Goal: Task Accomplishment & Management: Use online tool/utility

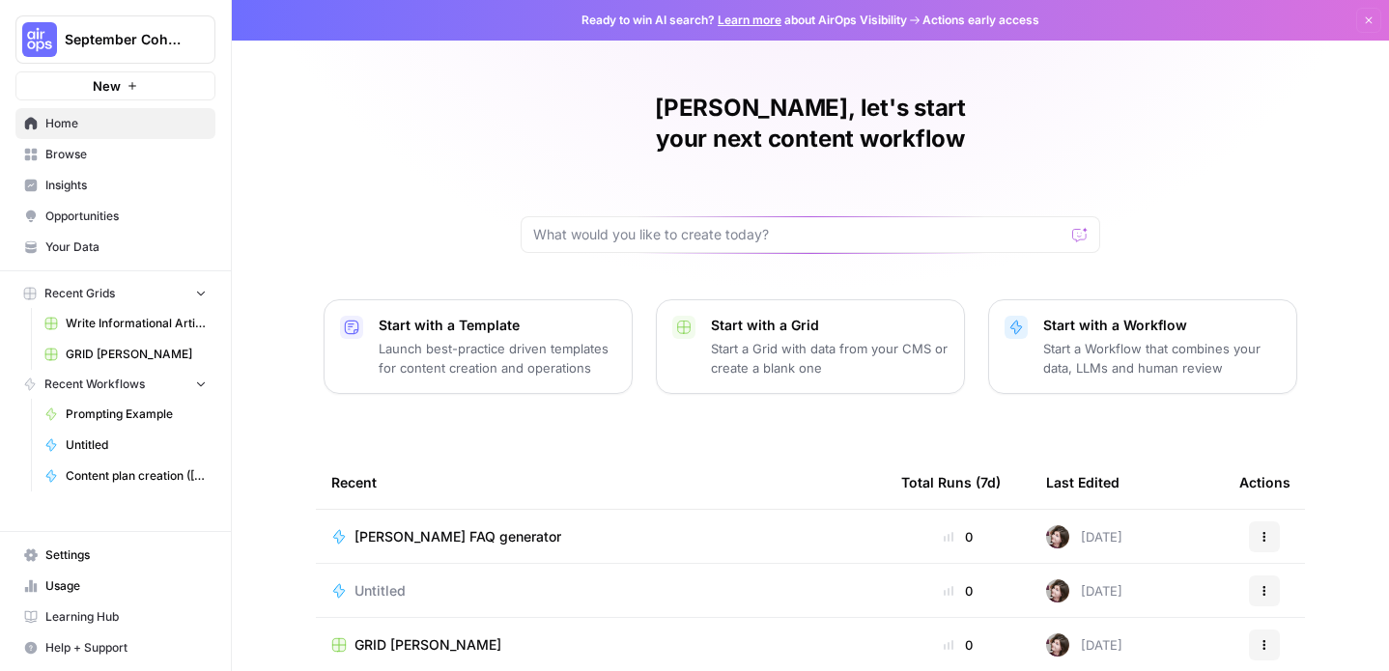
scroll to position [217, 0]
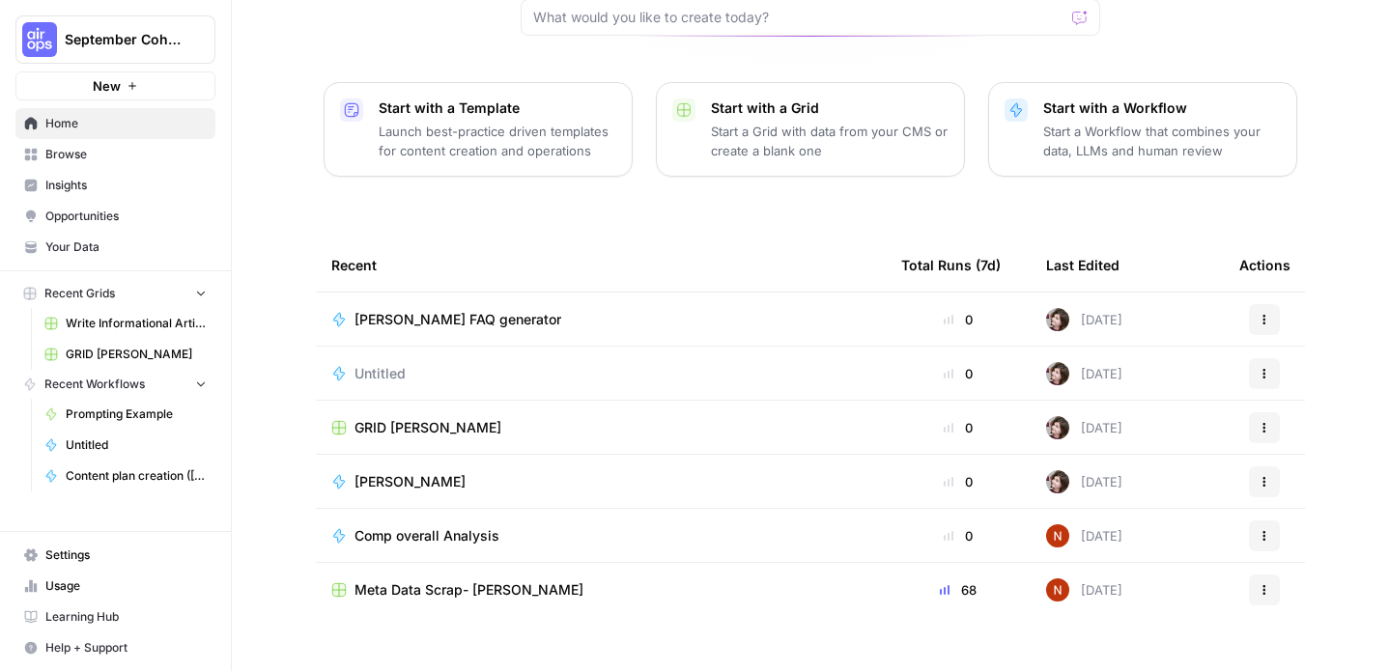
click at [158, 157] on span "Browse" at bounding box center [125, 154] width 161 height 17
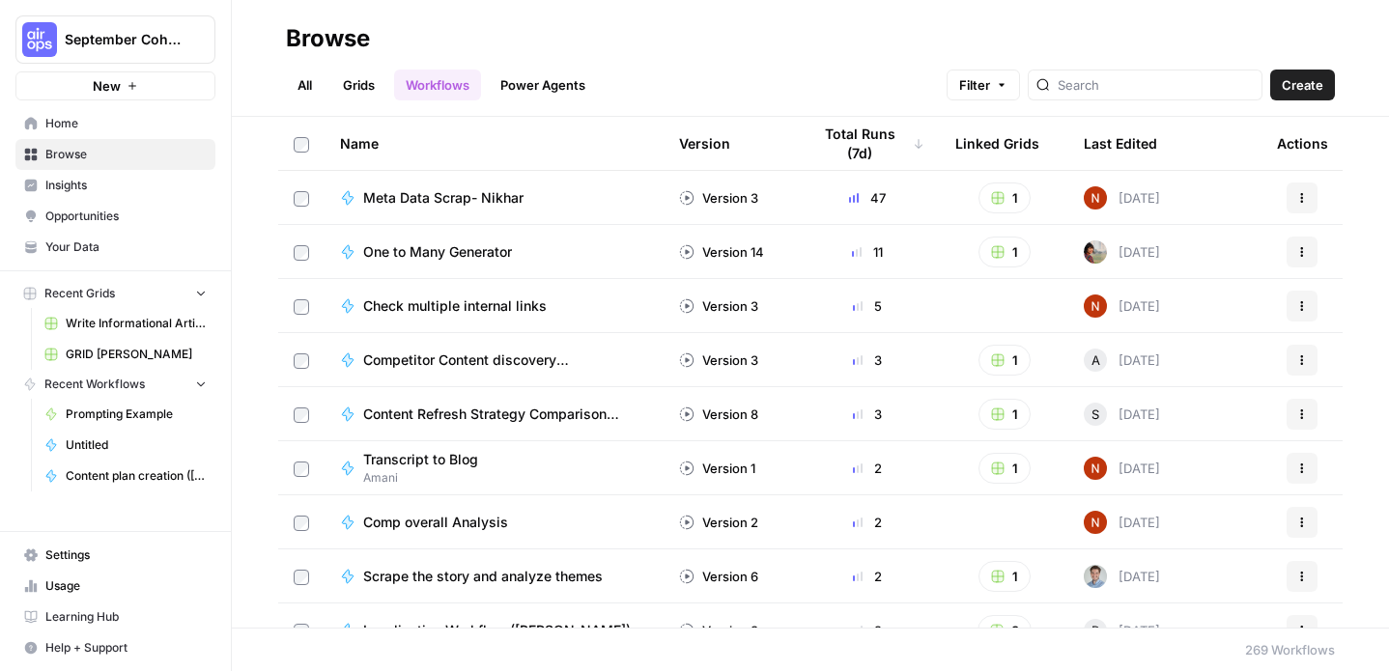
click at [139, 118] on span "Home" at bounding box center [125, 123] width 161 height 17
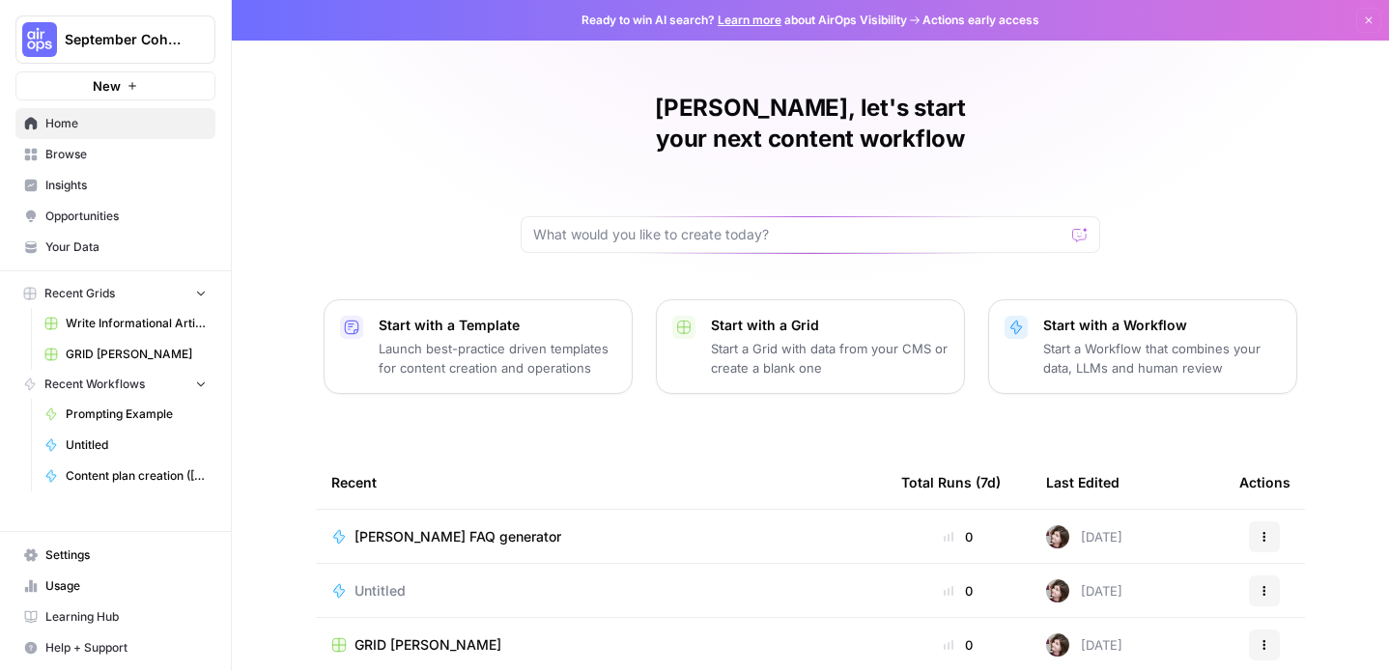
click at [128, 249] on span "Your Data" at bounding box center [125, 247] width 161 height 17
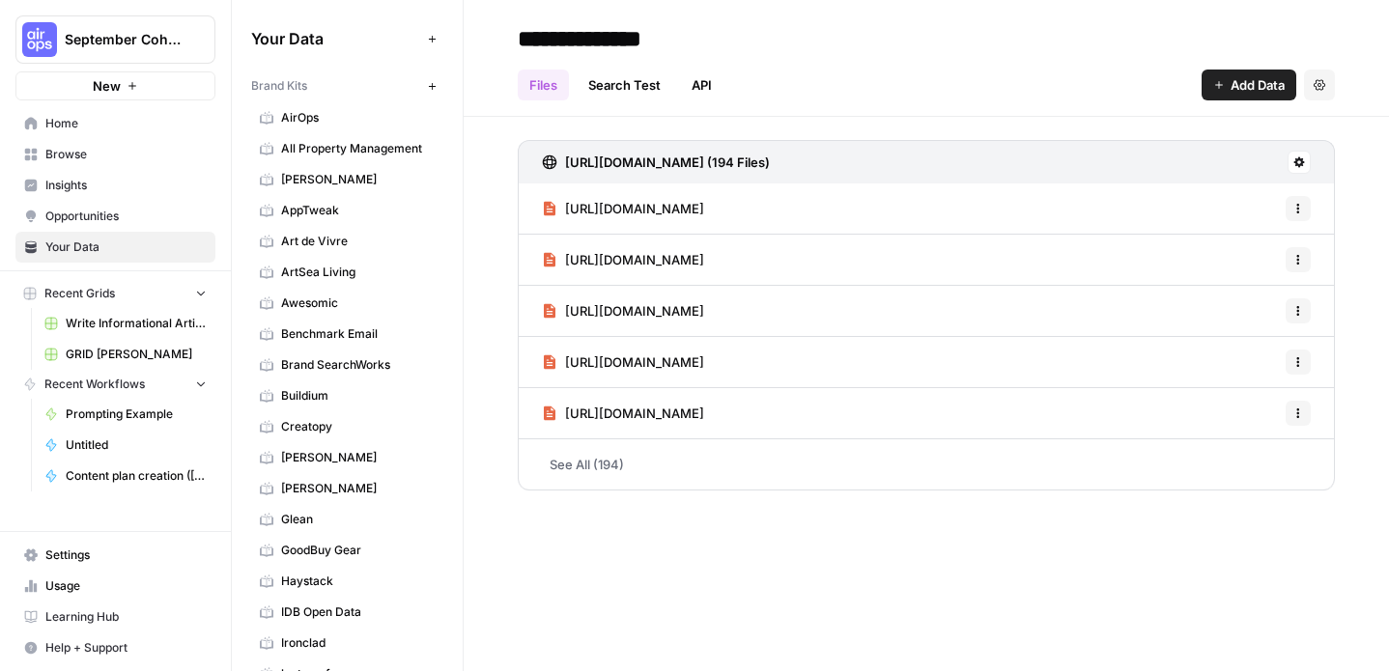
click at [128, 220] on span "Opportunities" at bounding box center [125, 216] width 161 height 17
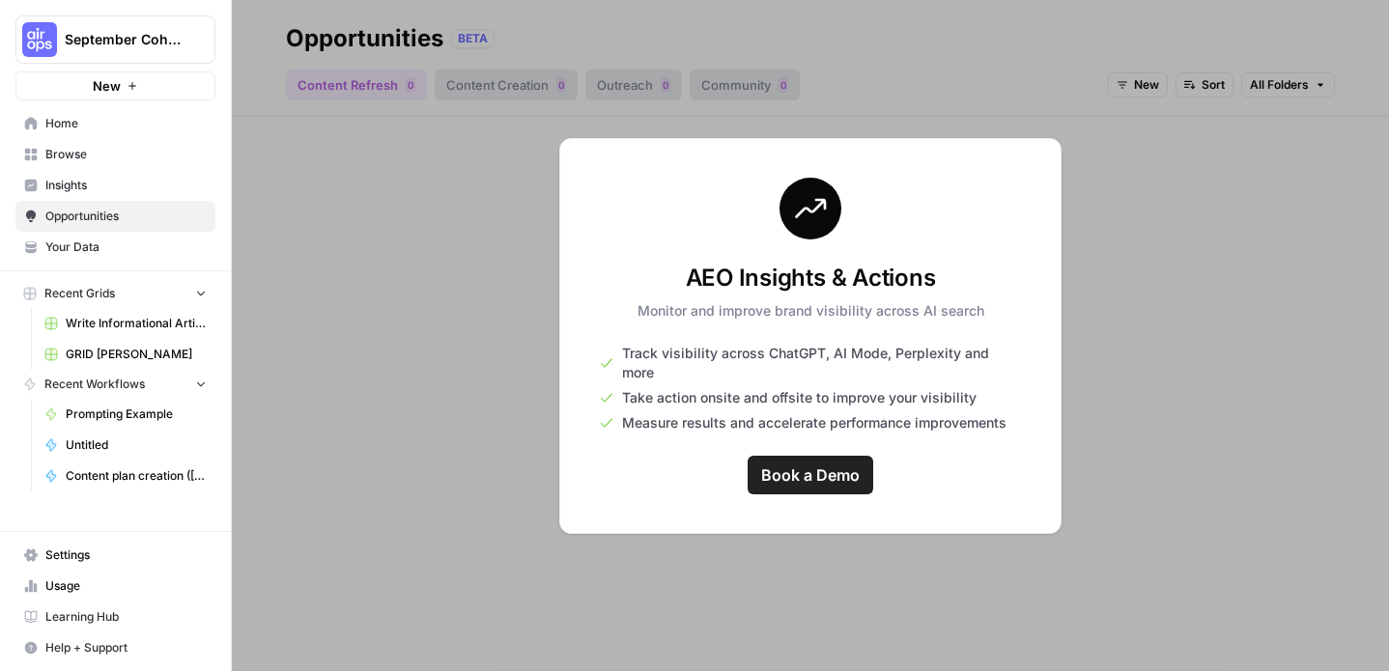
click at [125, 190] on span "Insights" at bounding box center [125, 185] width 161 height 17
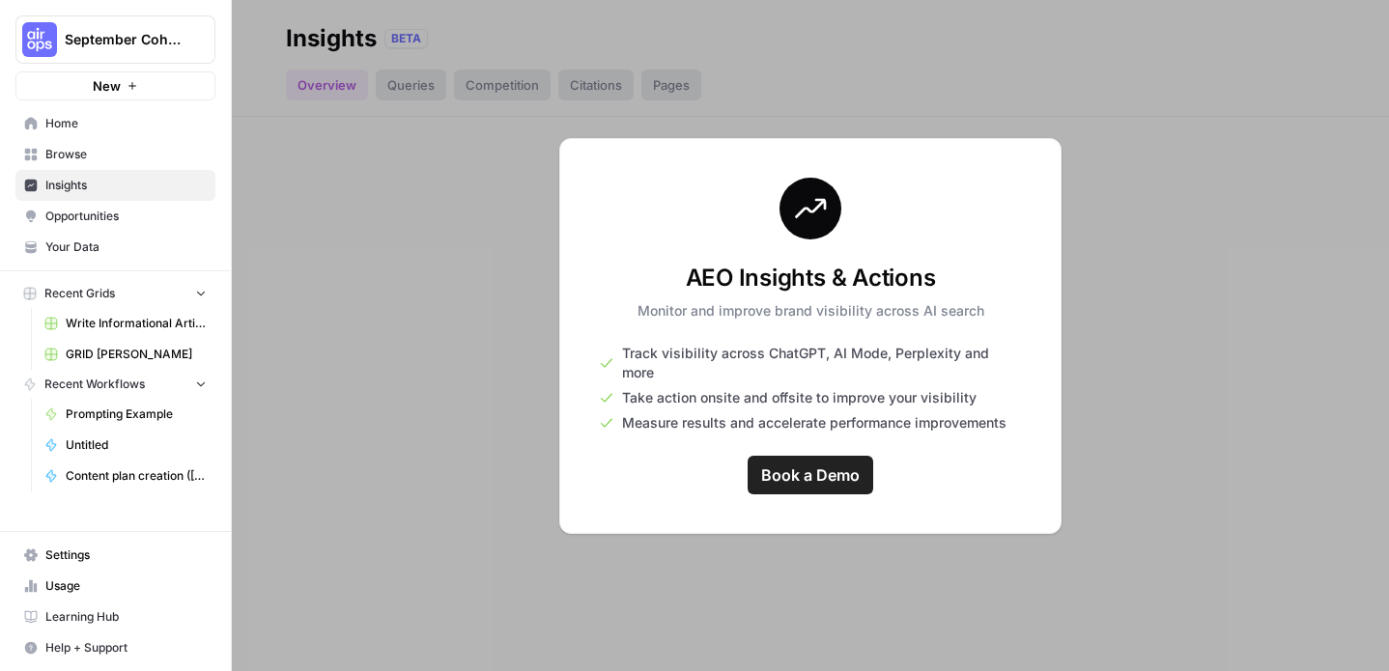
click at [113, 166] on link "Browse" at bounding box center [115, 154] width 200 height 31
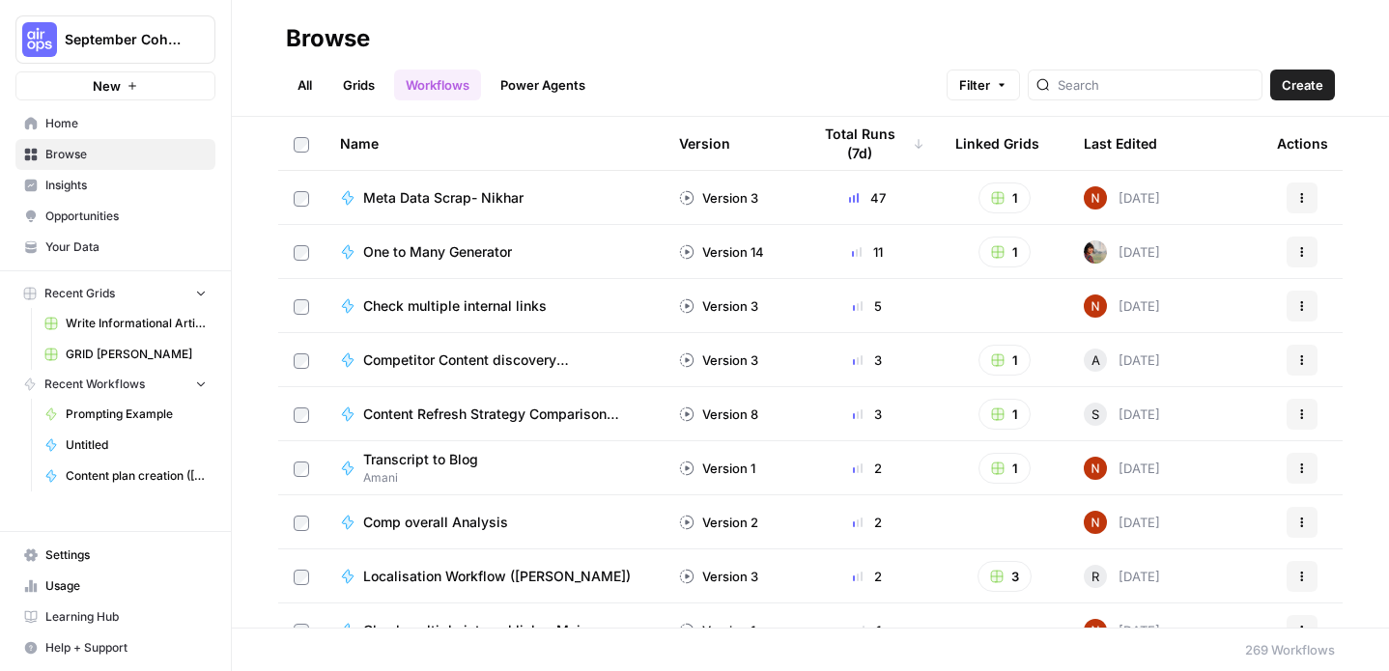
click at [111, 127] on span "Home" at bounding box center [125, 123] width 161 height 17
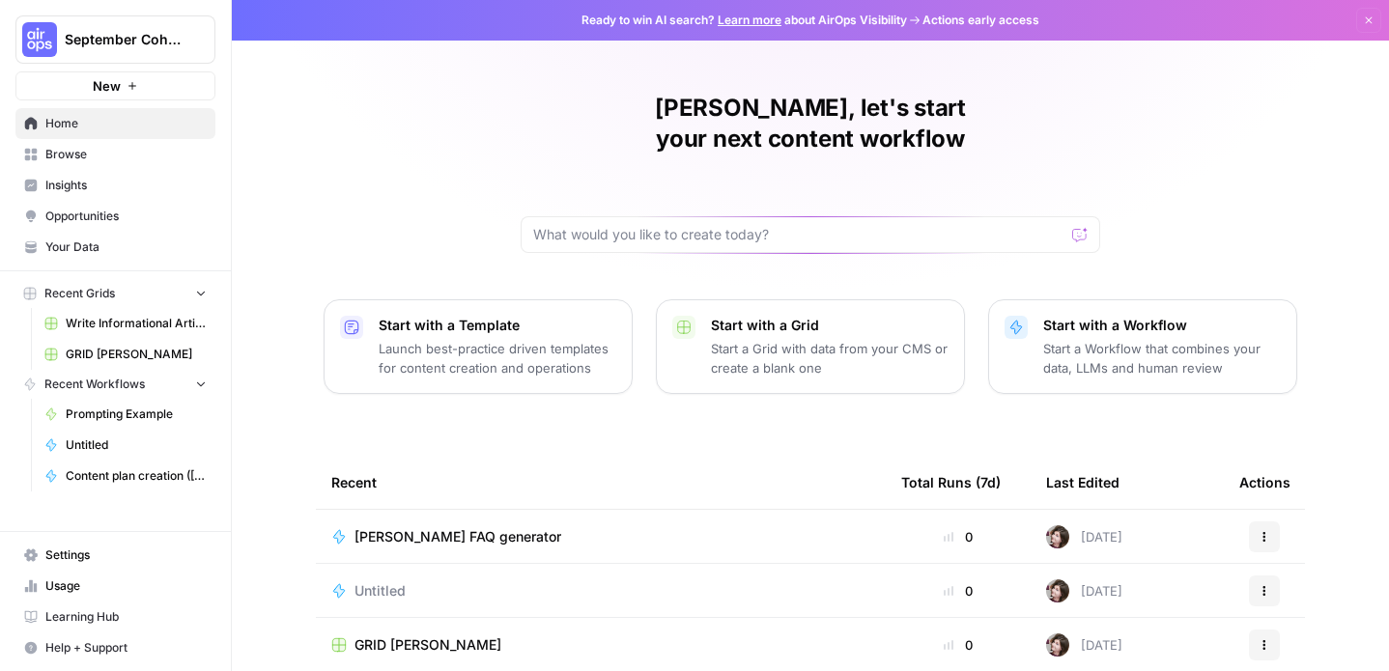
click at [460, 340] on p "Launch best-practice driven templates for content creation and operations" at bounding box center [498, 358] width 238 height 39
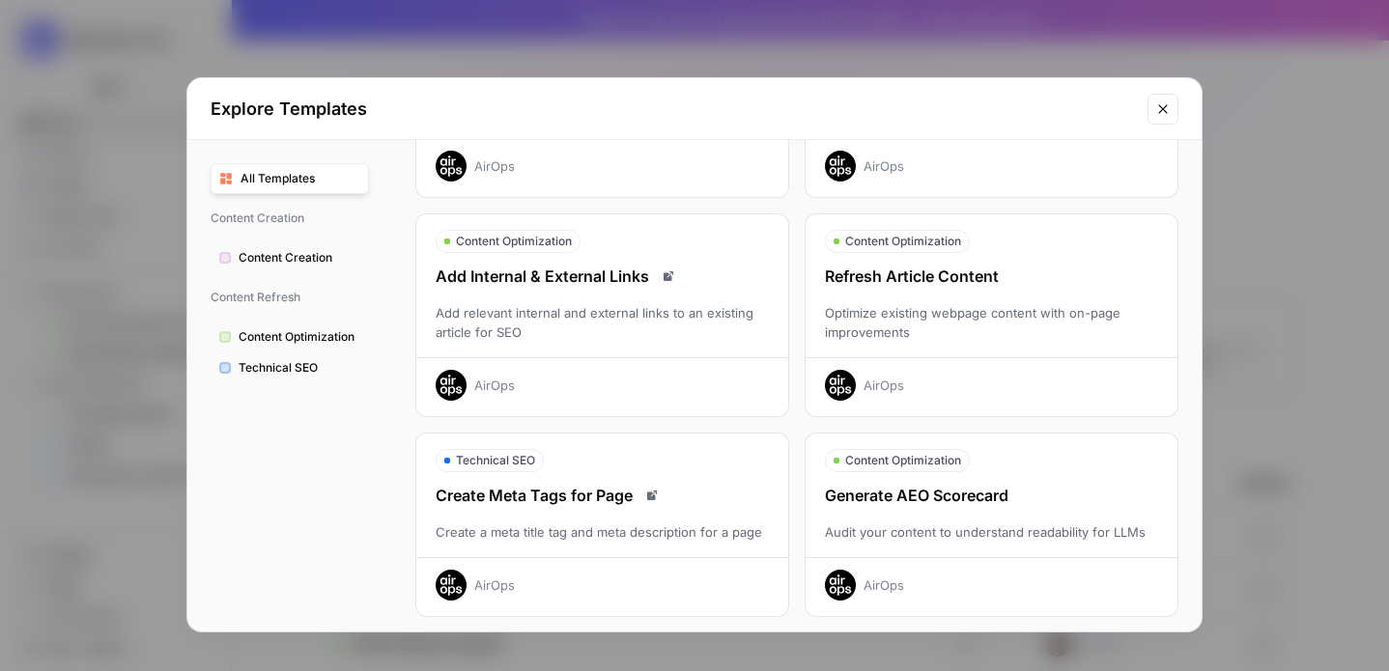
scroll to position [247, 0]
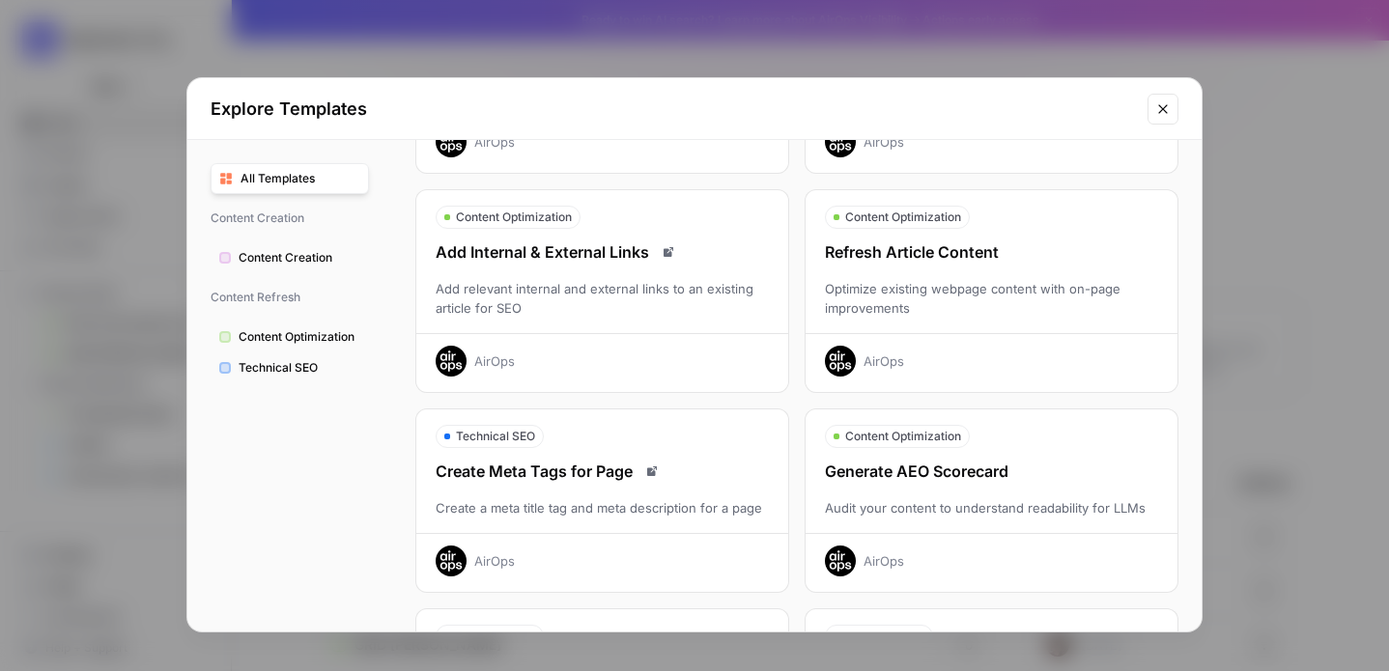
click at [935, 286] on div "Optimize existing webpage content with on-page improvements" at bounding box center [992, 298] width 372 height 39
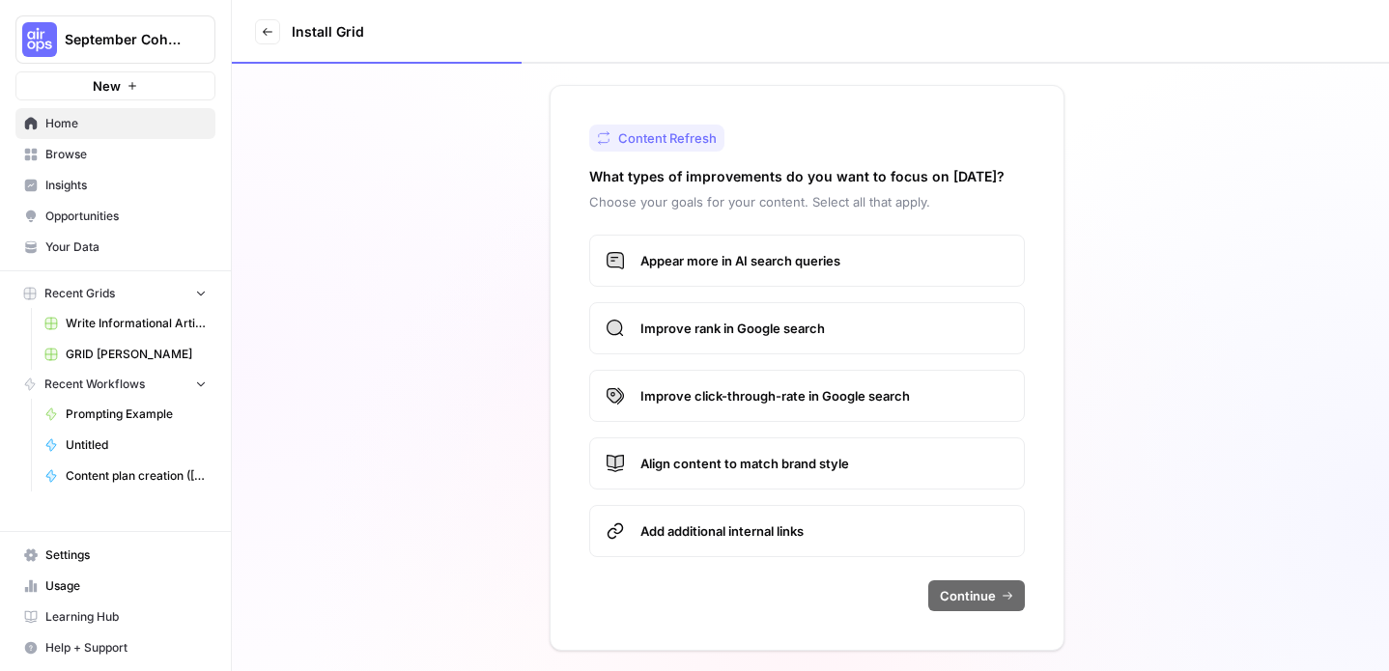
click at [797, 272] on label "Appear more in AI search queries" at bounding box center [807, 261] width 436 height 52
click at [985, 602] on span "Continue" at bounding box center [968, 595] width 56 height 19
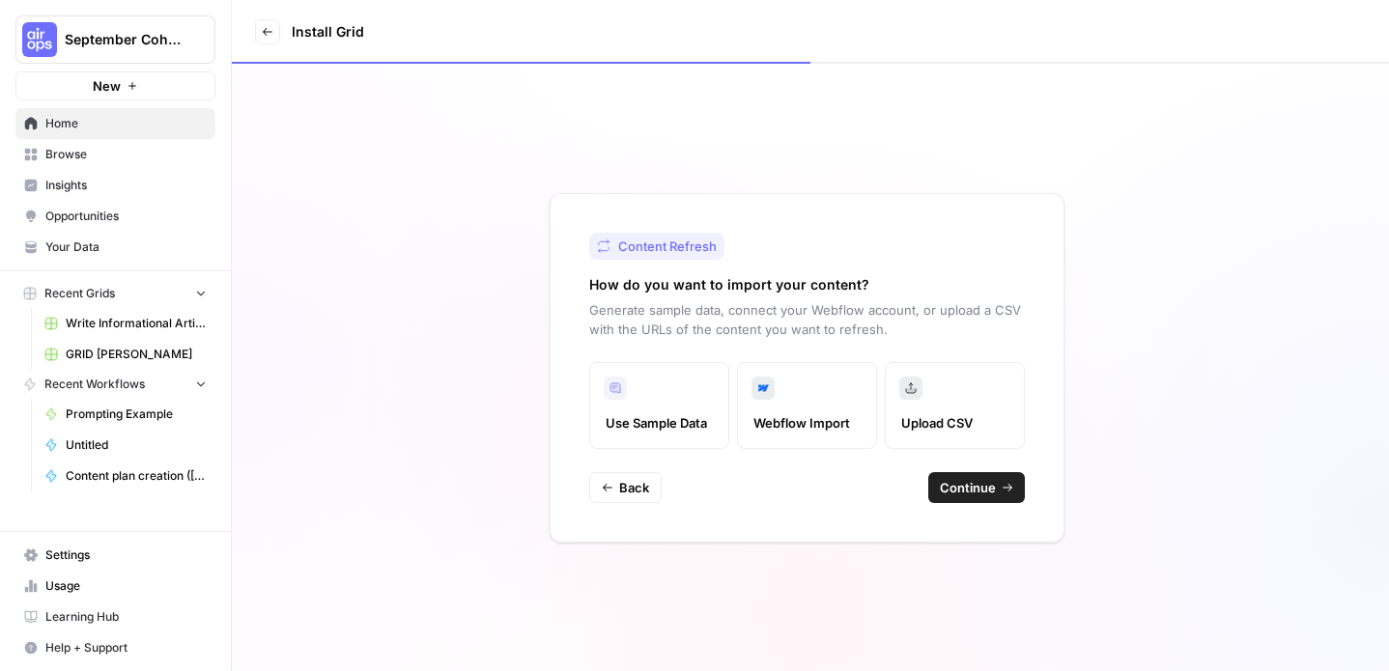
click at [960, 497] on button "Continue" at bounding box center [976, 487] width 97 height 31
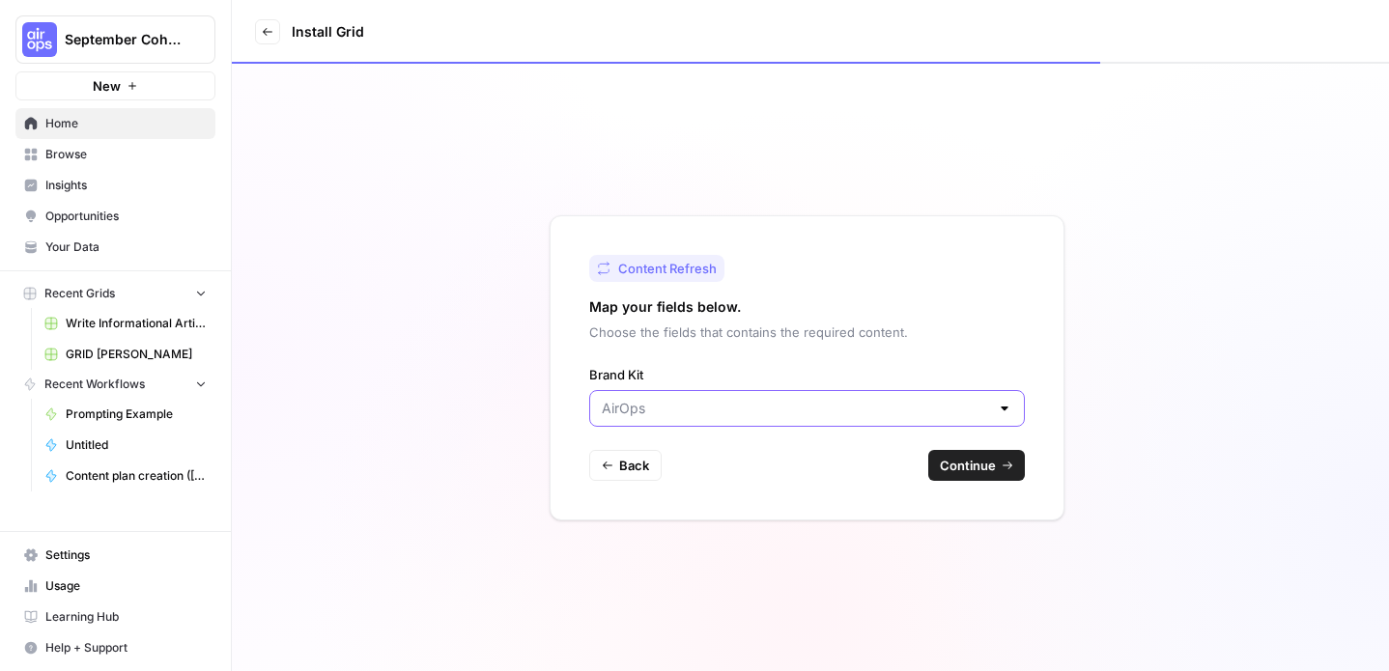
click at [916, 416] on input "Brand Kit" at bounding box center [795, 408] width 387 height 19
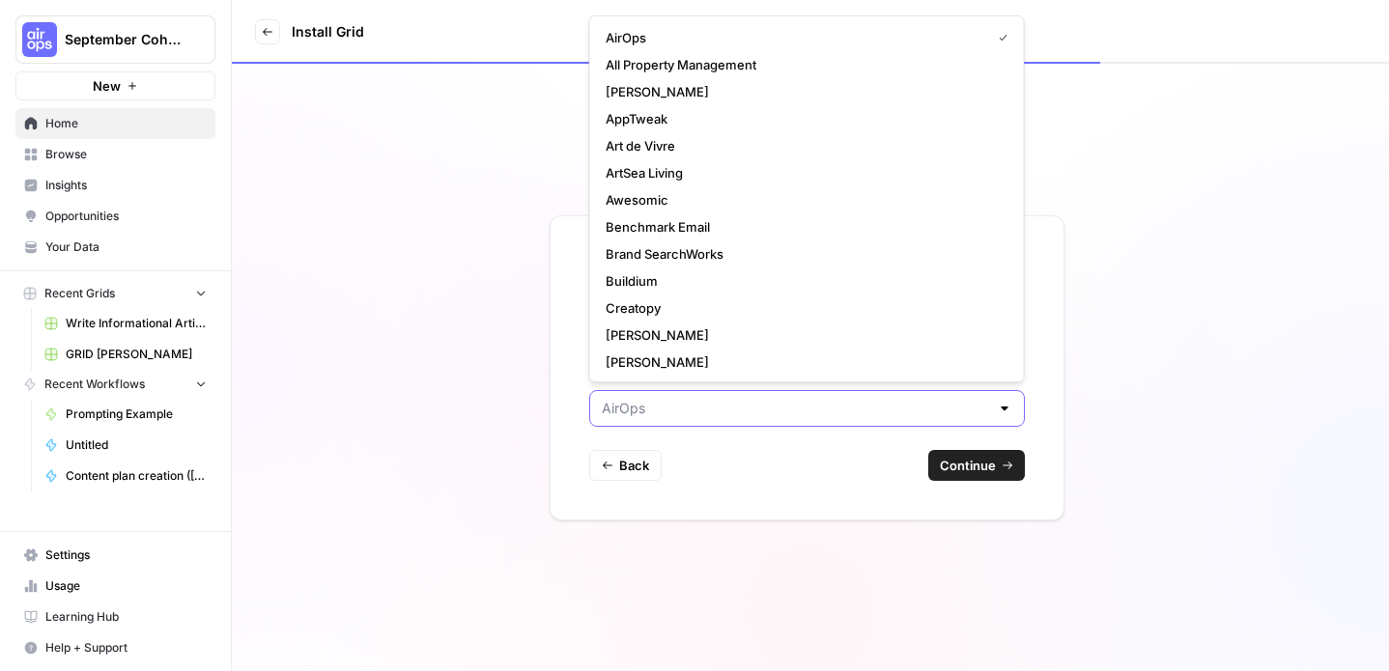
click at [916, 417] on input "Brand Kit" at bounding box center [795, 408] width 387 height 19
type input "AirOps"
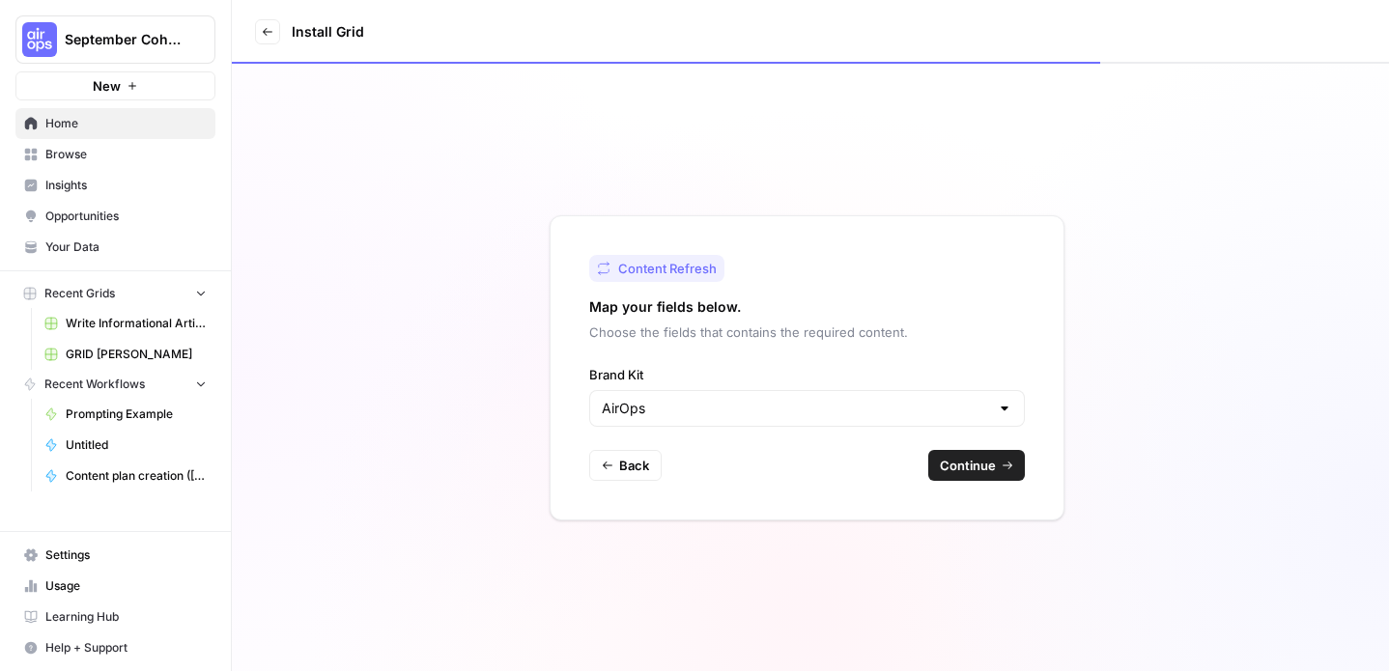
click at [969, 479] on button "Continue" at bounding box center [976, 465] width 97 height 31
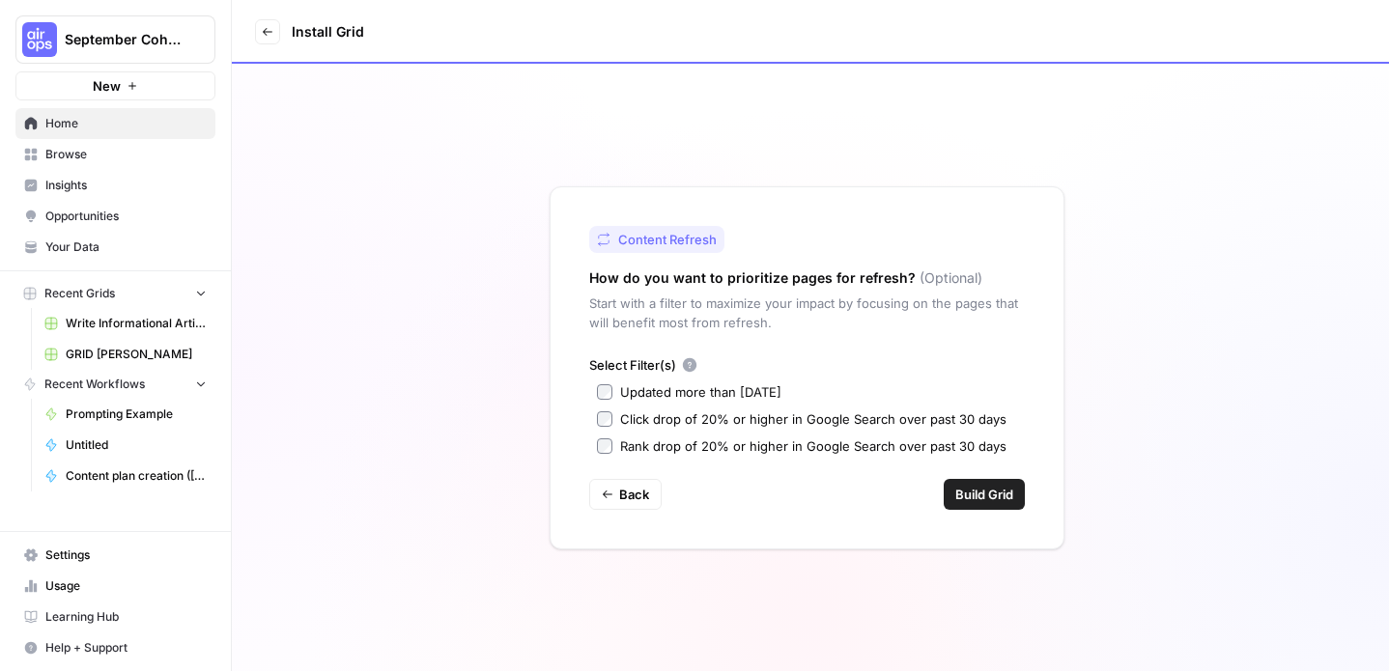
click at [819, 389] on label "Updated more than [DATE]" at bounding box center [807, 392] width 420 height 19
click at [968, 498] on span "Build Grid" at bounding box center [984, 494] width 58 height 19
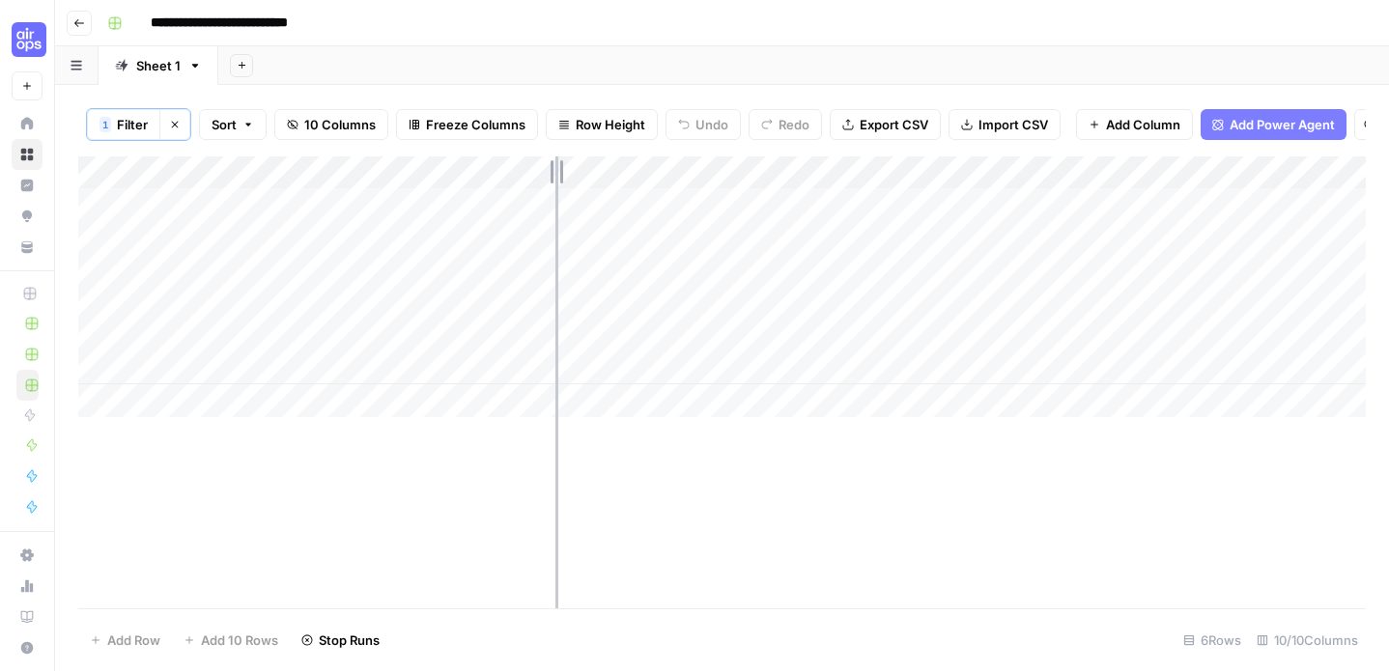
drag, startPoint x: 318, startPoint y: 166, endPoint x: 552, endPoint y: 189, distance: 234.9
click at [554, 190] on div "Add Column" at bounding box center [722, 286] width 1288 height 261
click at [771, 198] on div "Add Column" at bounding box center [722, 286] width 1288 height 261
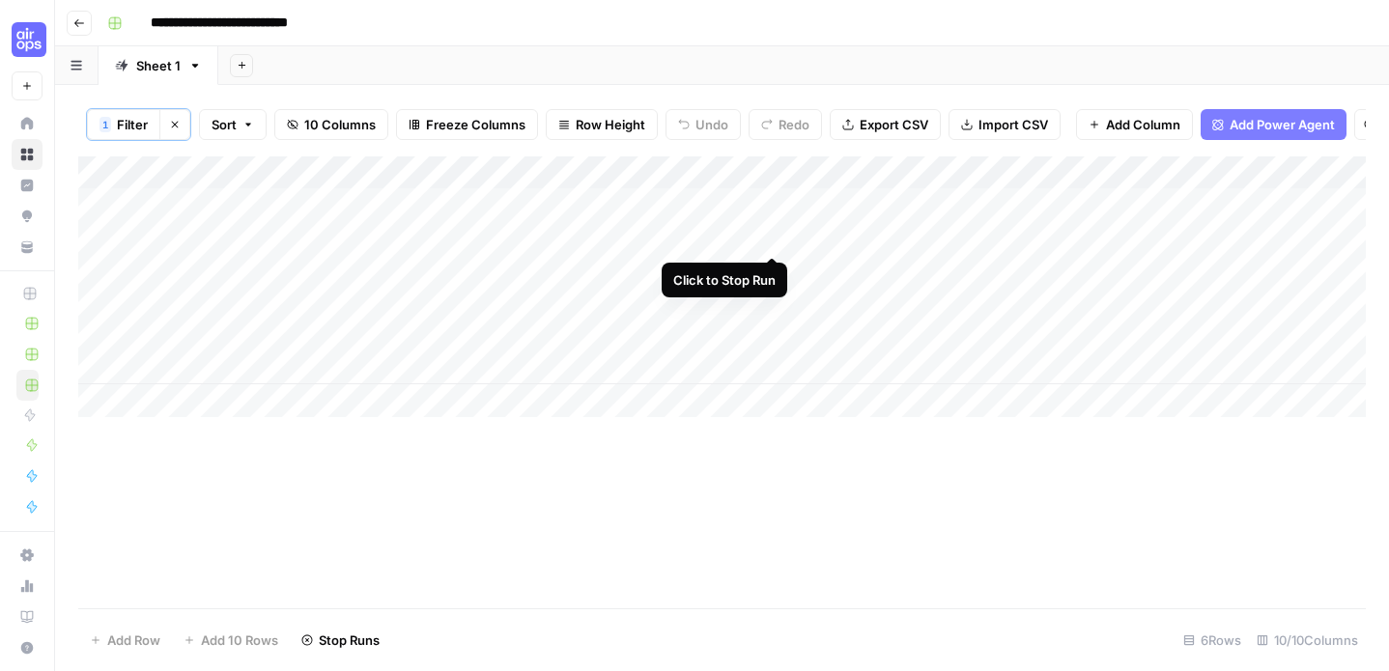
click at [774, 237] on div "Add Column" at bounding box center [722, 286] width 1288 height 261
click at [776, 234] on div "Add Column" at bounding box center [722, 286] width 1288 height 261
click at [776, 205] on div "Add Column" at bounding box center [722, 286] width 1288 height 261
click at [780, 239] on div "Add Column" at bounding box center [722, 286] width 1288 height 261
click at [773, 270] on div "Add Column" at bounding box center [722, 286] width 1288 height 261
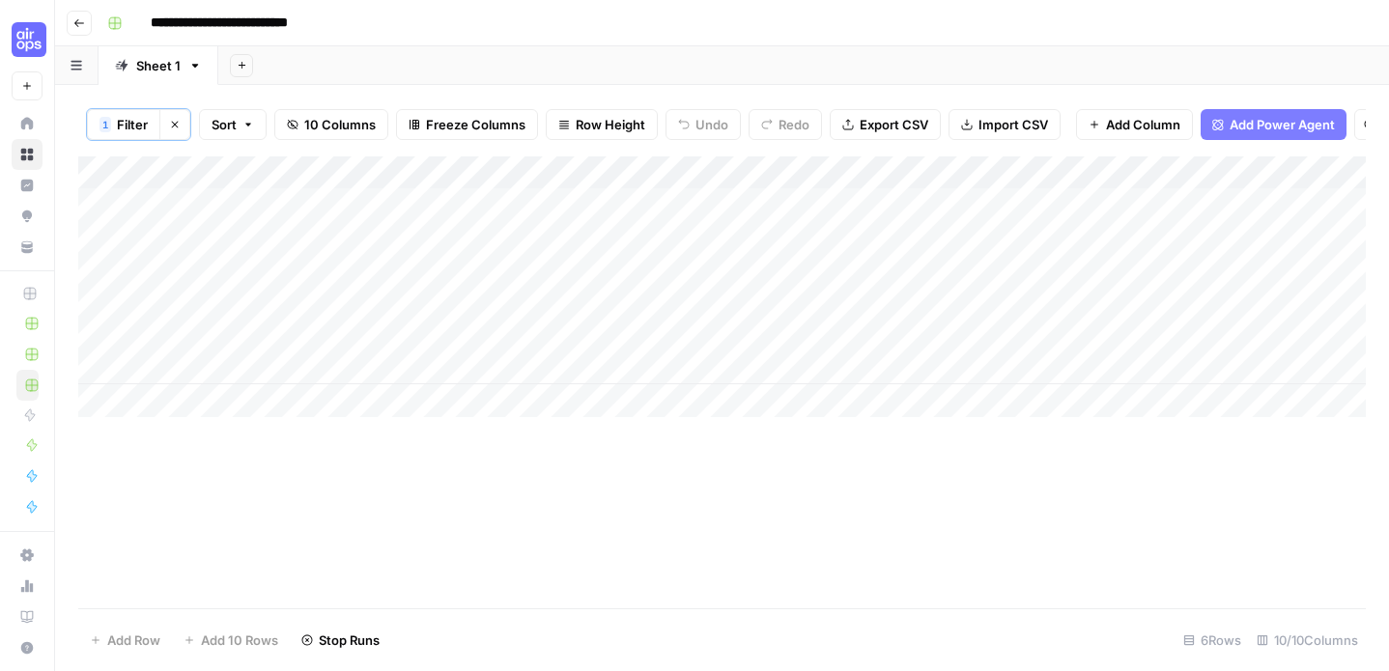
click at [773, 300] on div "Add Column" at bounding box center [722, 286] width 1288 height 261
click at [773, 340] on div "Add Column" at bounding box center [722, 286] width 1288 height 261
click at [773, 372] on div "Add Column" at bounding box center [722, 286] width 1288 height 261
click at [774, 198] on div "Add Column" at bounding box center [722, 286] width 1288 height 261
click at [772, 236] on div "Add Column" at bounding box center [722, 286] width 1288 height 261
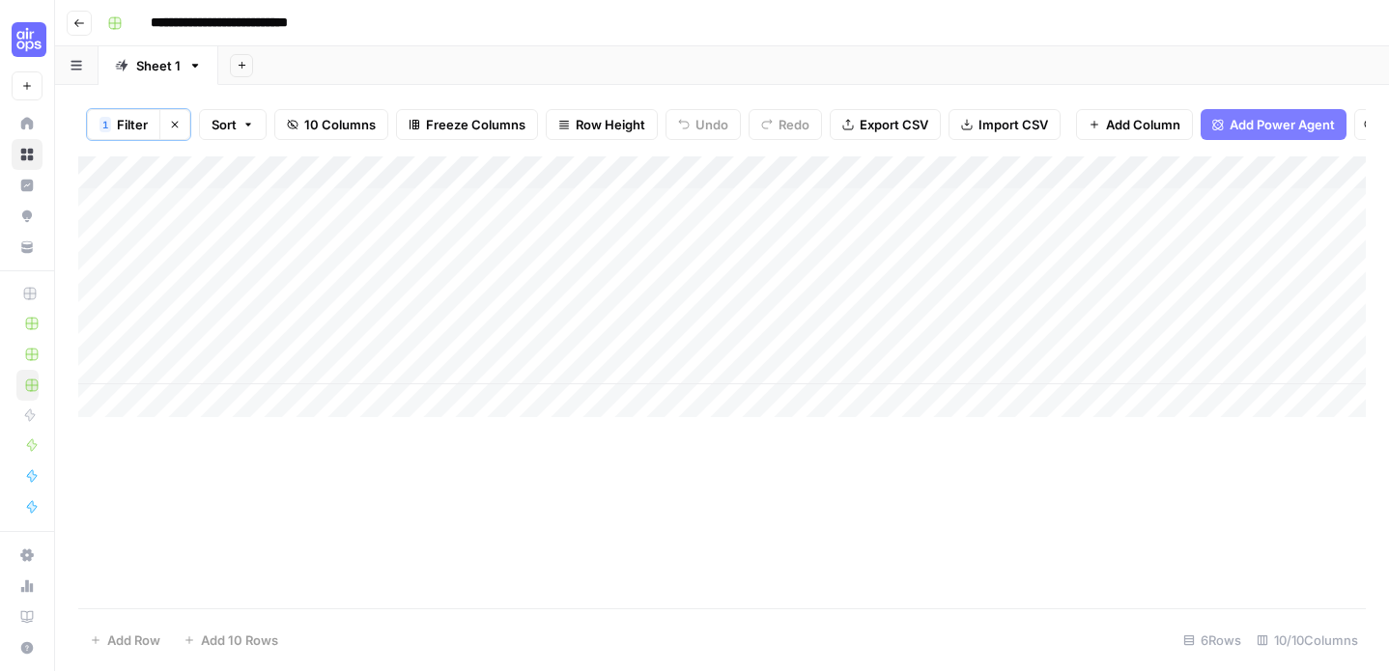
scroll to position [0, 25]
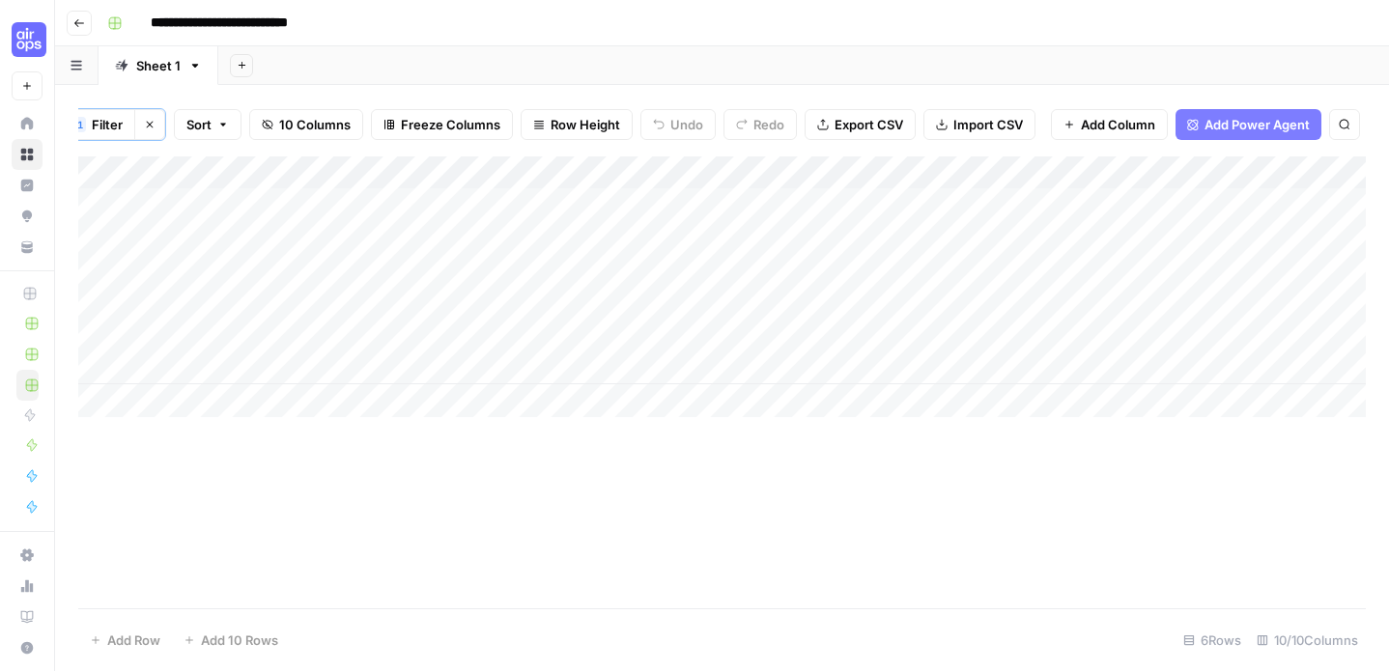
click at [79, 25] on icon "button" at bounding box center [79, 23] width 12 height 12
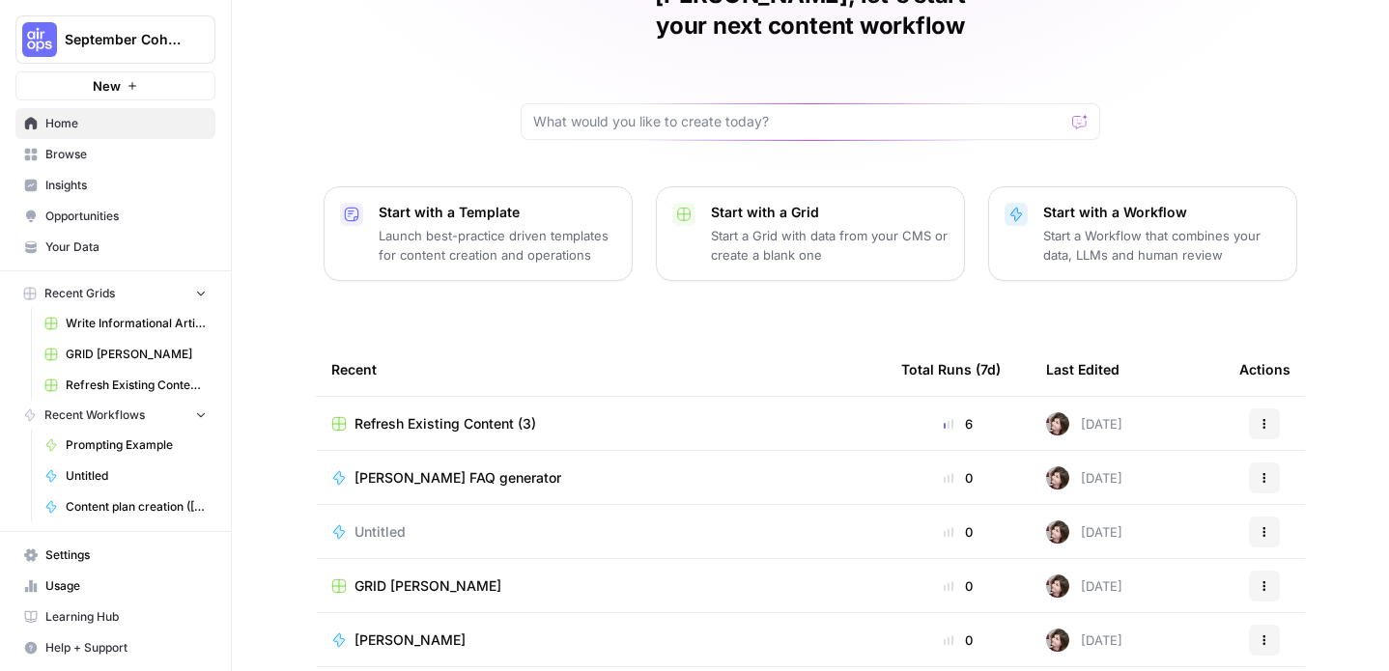
scroll to position [115, 0]
click at [527, 412] on span "Refresh Existing Content (3)" at bounding box center [446, 421] width 182 height 19
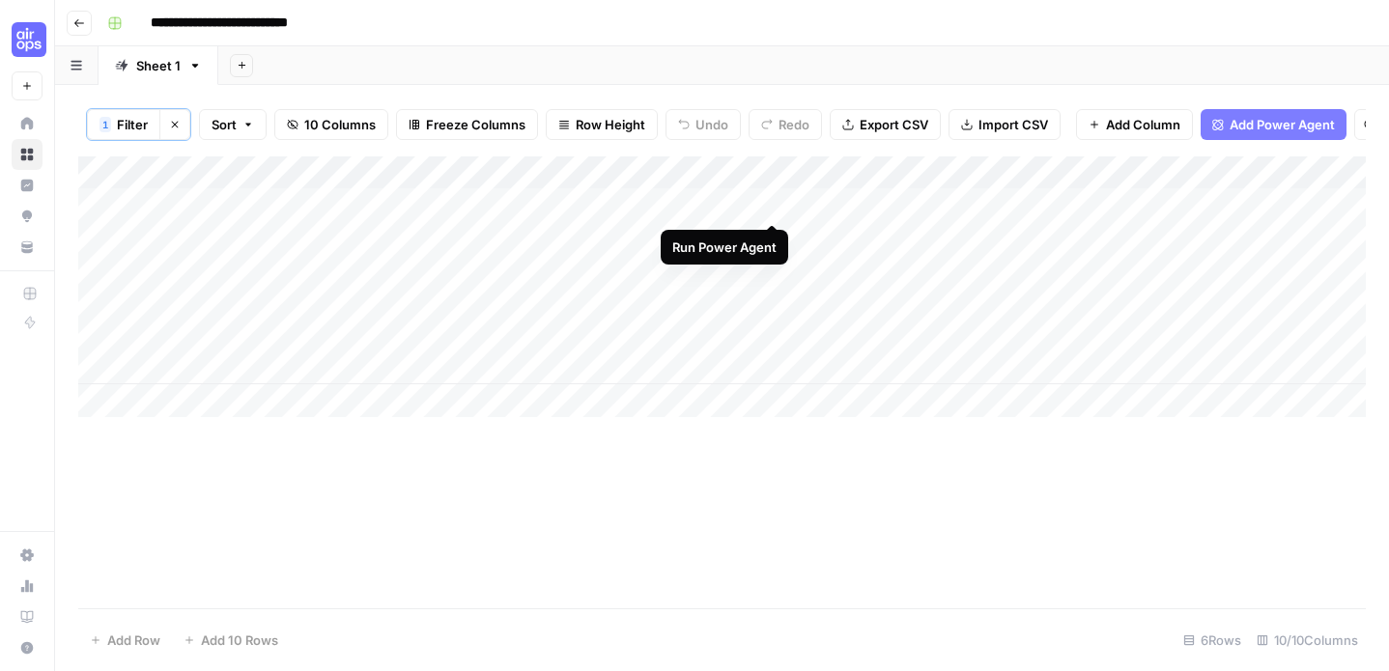
click at [771, 203] on div "Add Column" at bounding box center [722, 286] width 1288 height 261
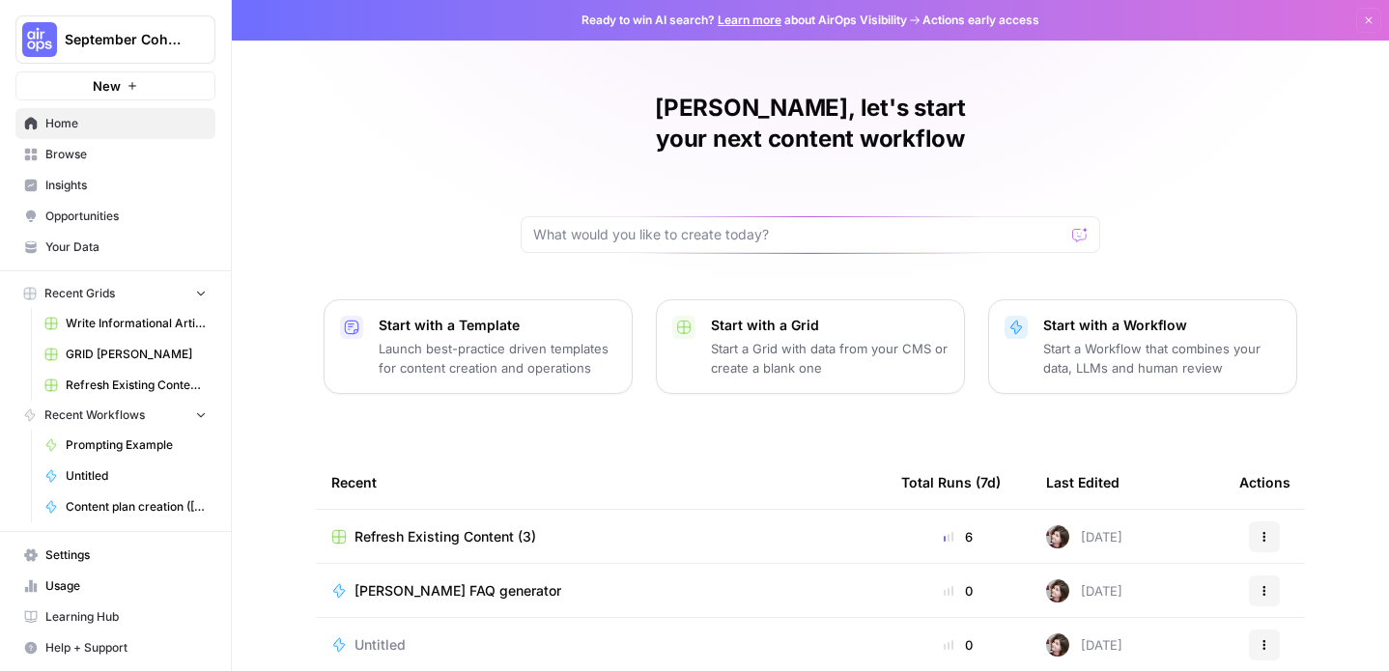
click at [599, 527] on div "Refresh Existing Content (3)" at bounding box center [600, 536] width 539 height 19
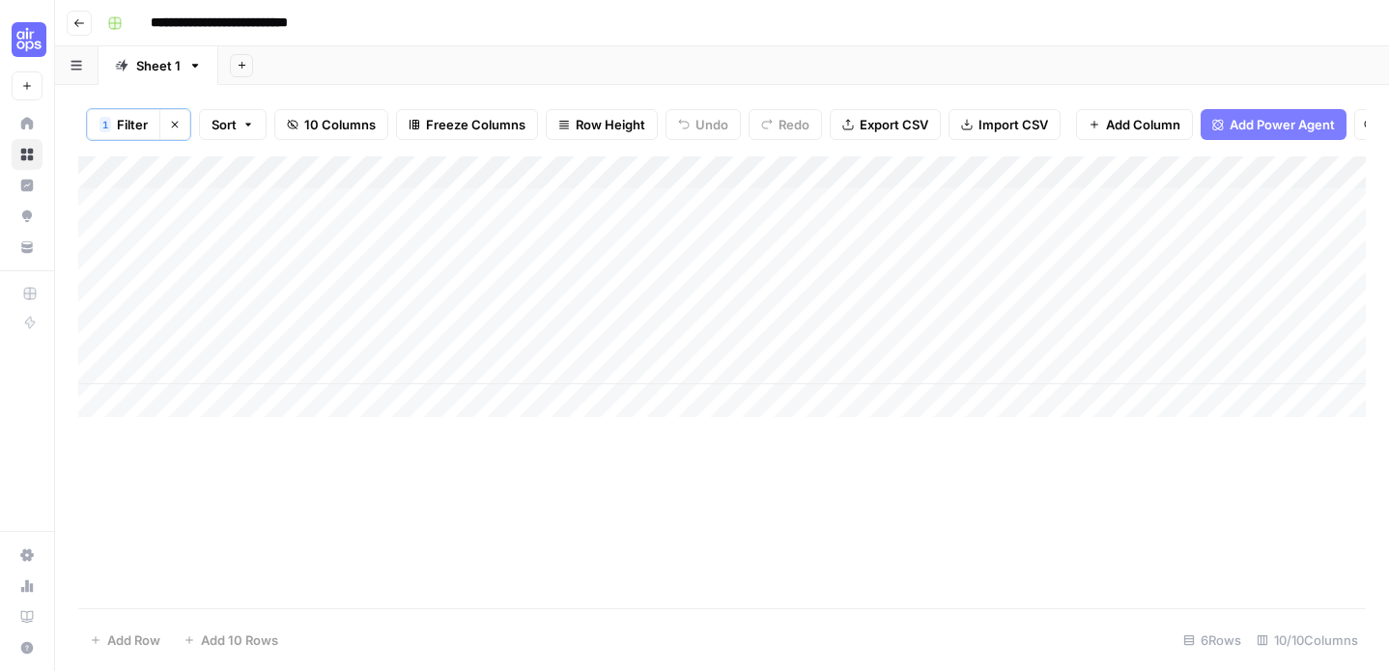
click at [769, 200] on div "Add Column" at bounding box center [722, 286] width 1288 height 261
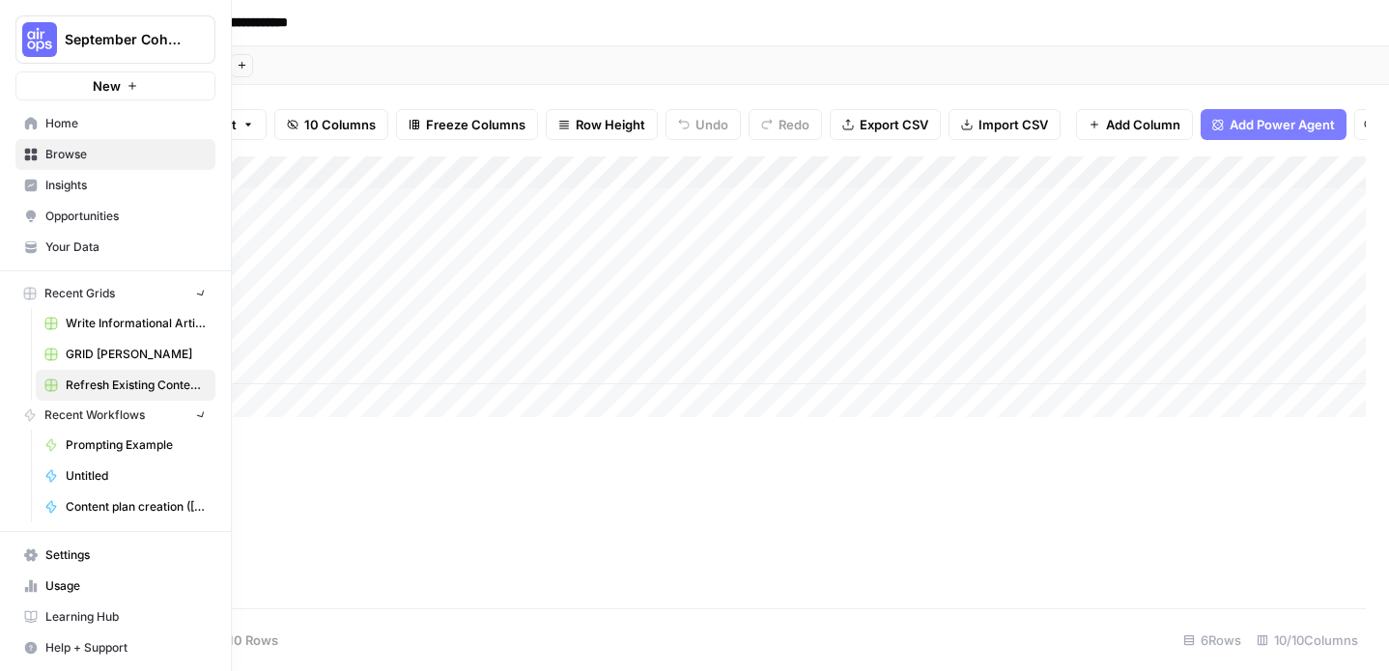
click at [26, 154] on icon at bounding box center [31, 155] width 14 height 14
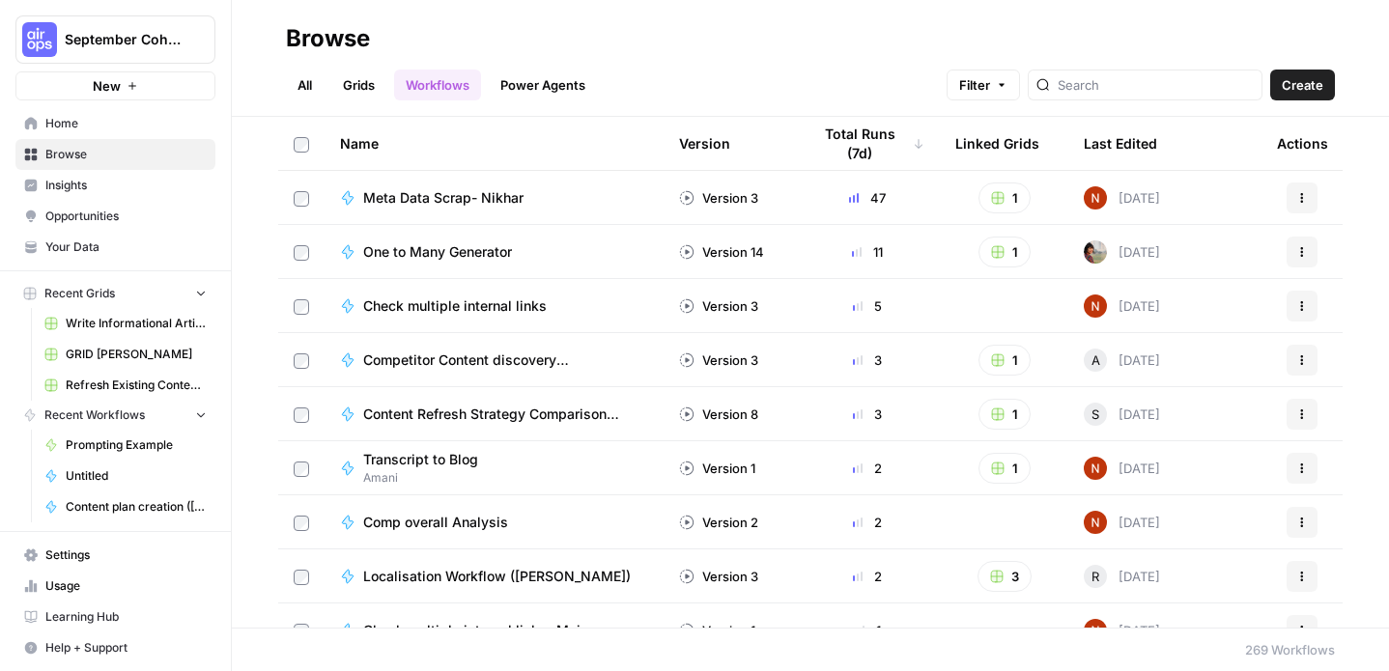
click at [151, 127] on span "Home" at bounding box center [125, 123] width 161 height 17
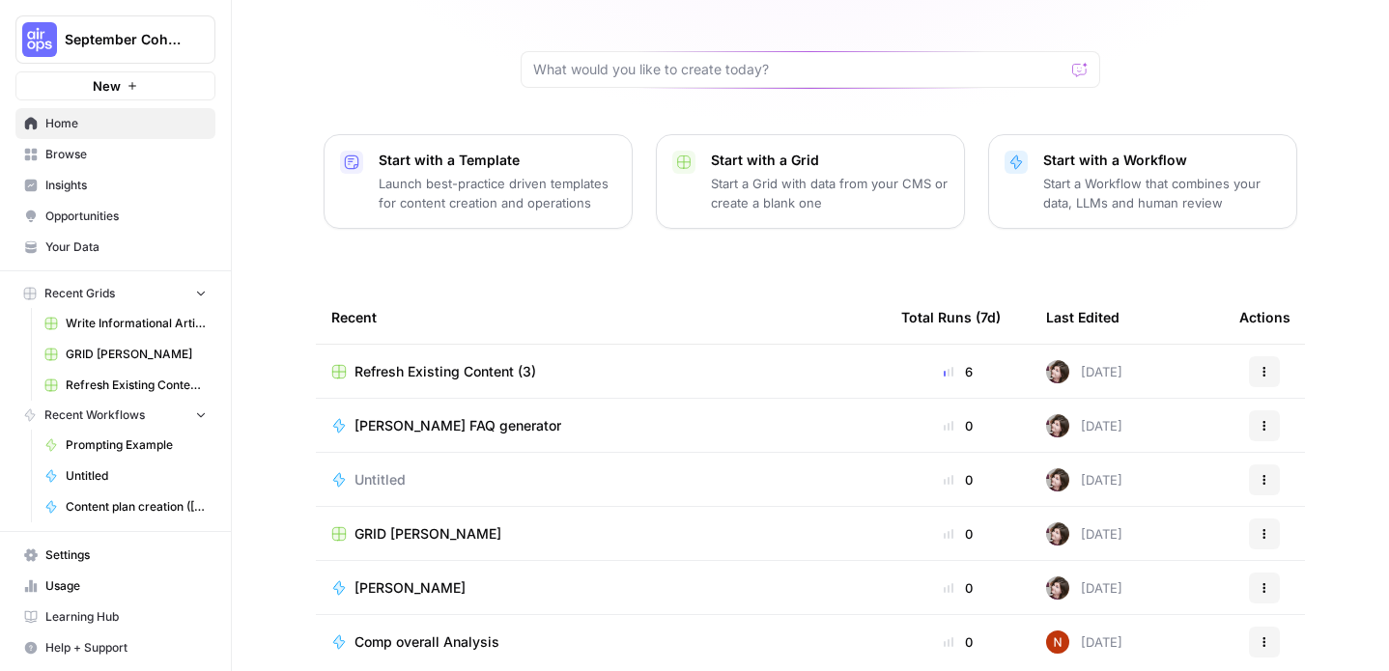
scroll to position [166, 0]
click at [373, 524] on span "GRID [PERSON_NAME]" at bounding box center [428, 533] width 147 height 19
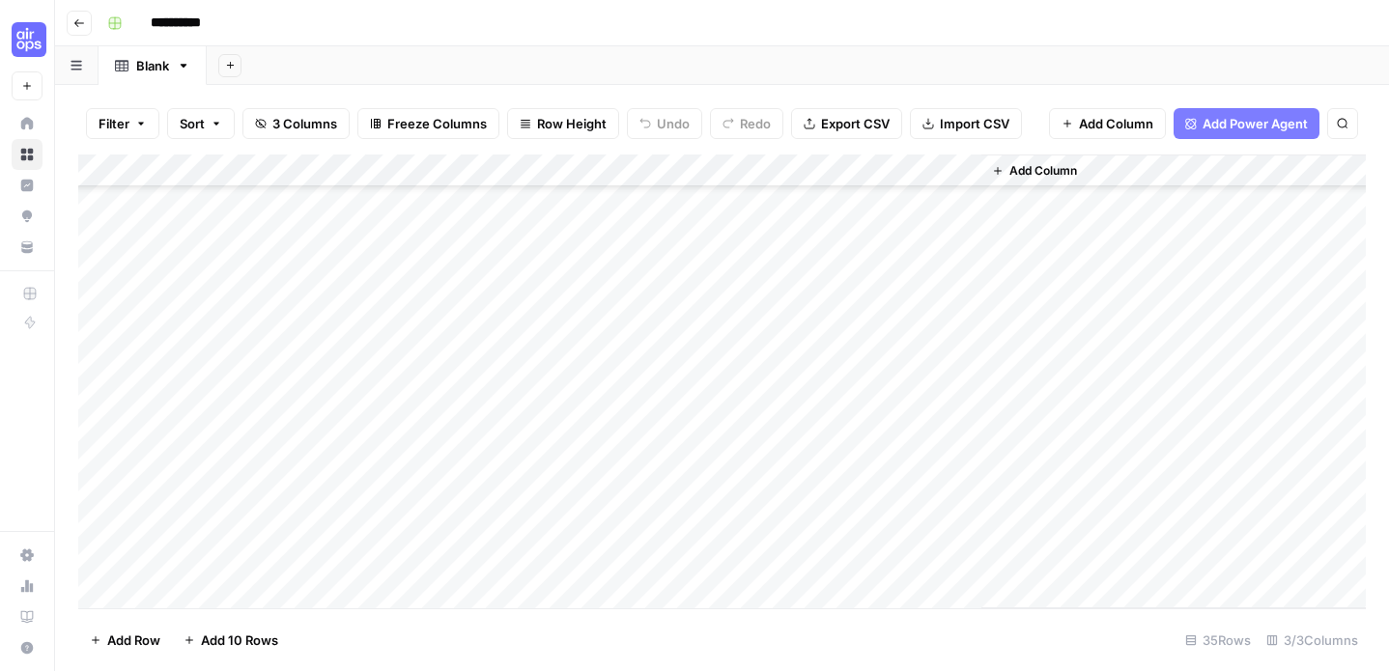
scroll to position [759, 0]
click at [73, 17] on icon "button" at bounding box center [79, 23] width 12 height 12
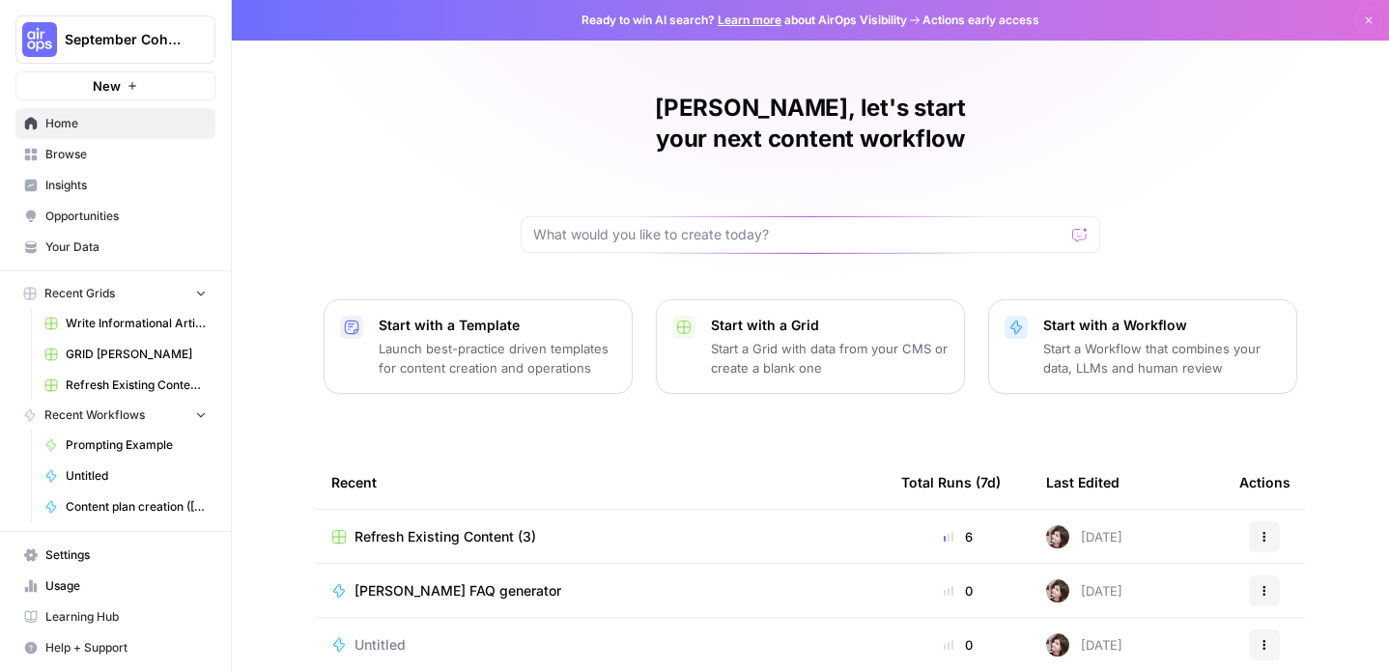
click at [557, 316] on p "Start with a Template" at bounding box center [498, 325] width 238 height 19
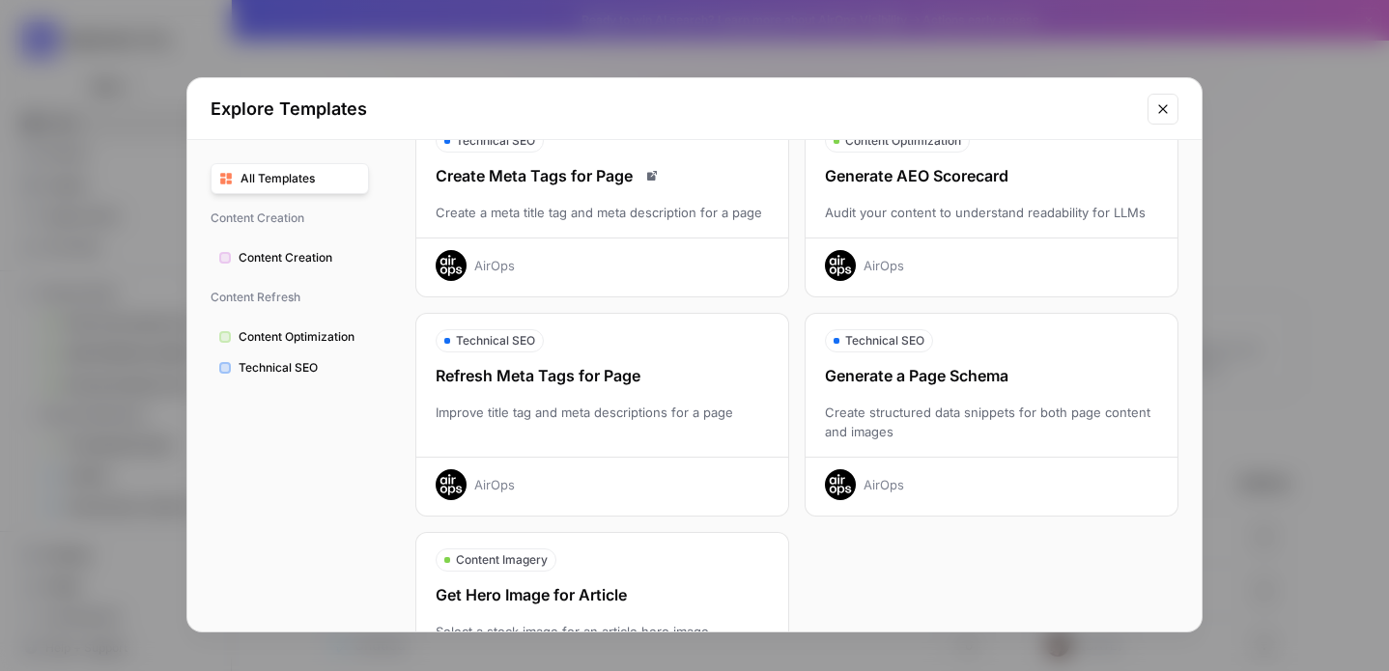
scroll to position [651, 0]
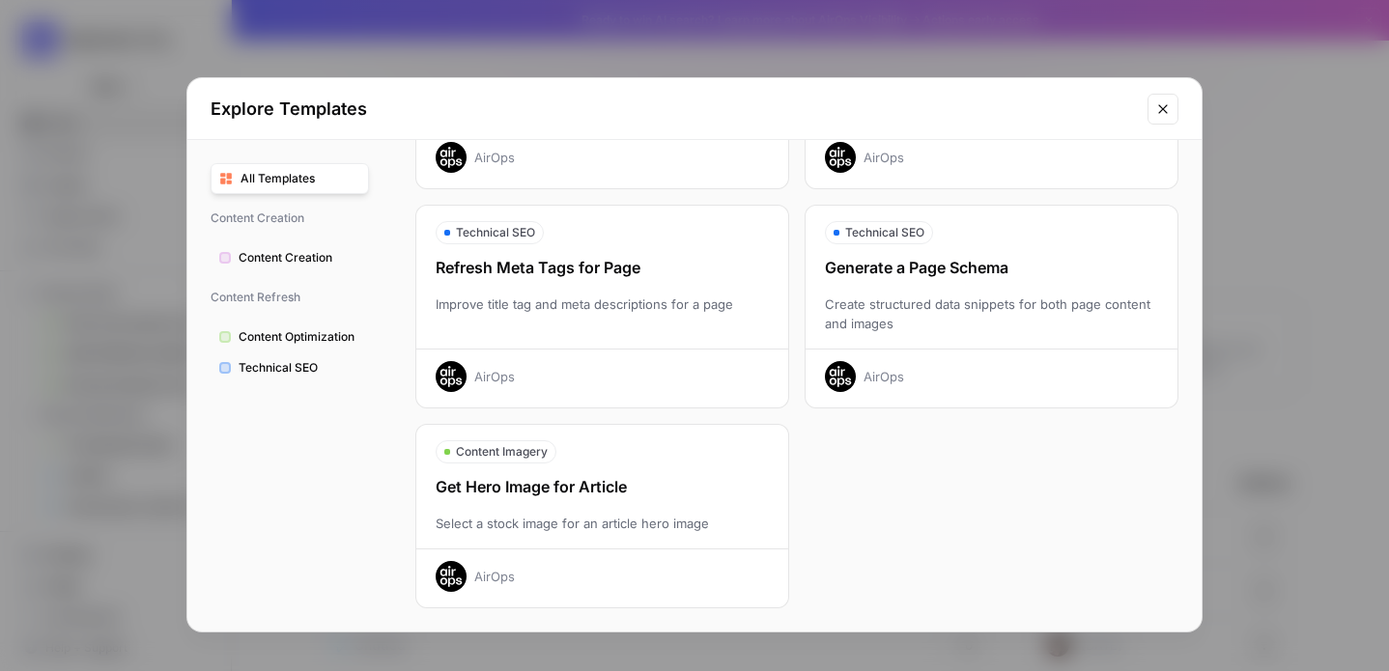
click at [317, 252] on span "Content Creation" at bounding box center [300, 257] width 122 height 17
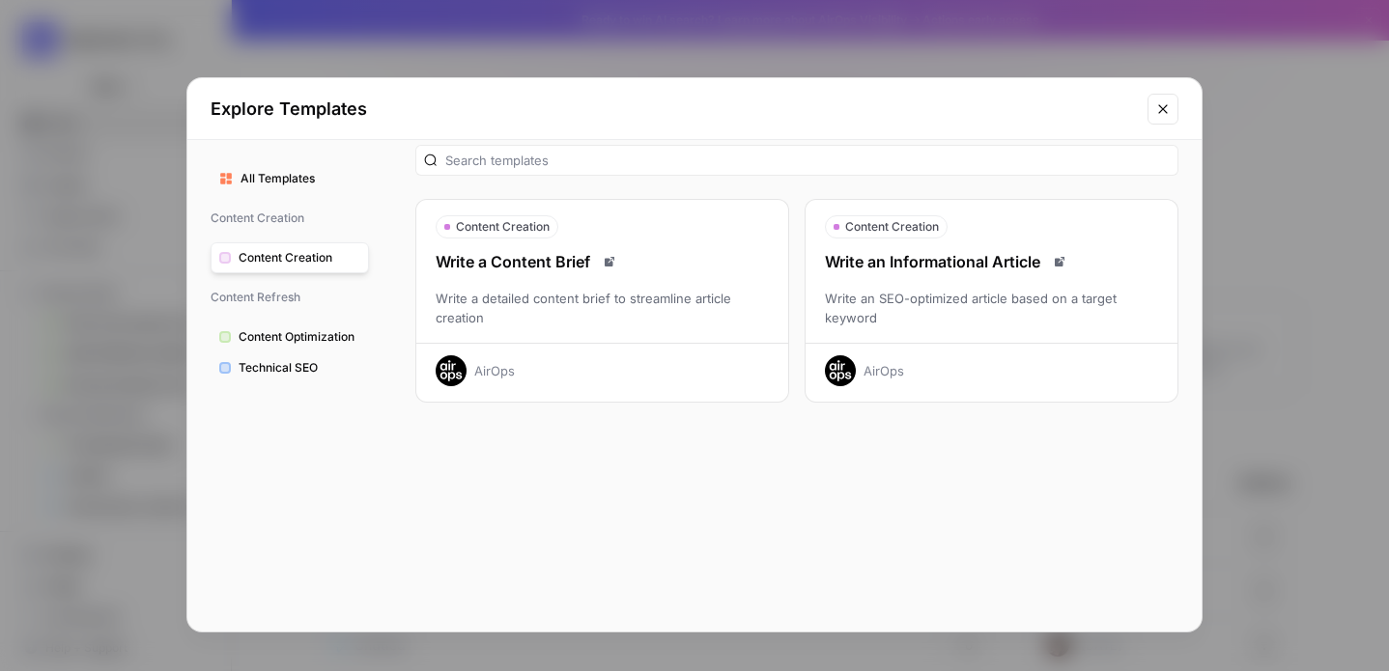
scroll to position [11, 0]
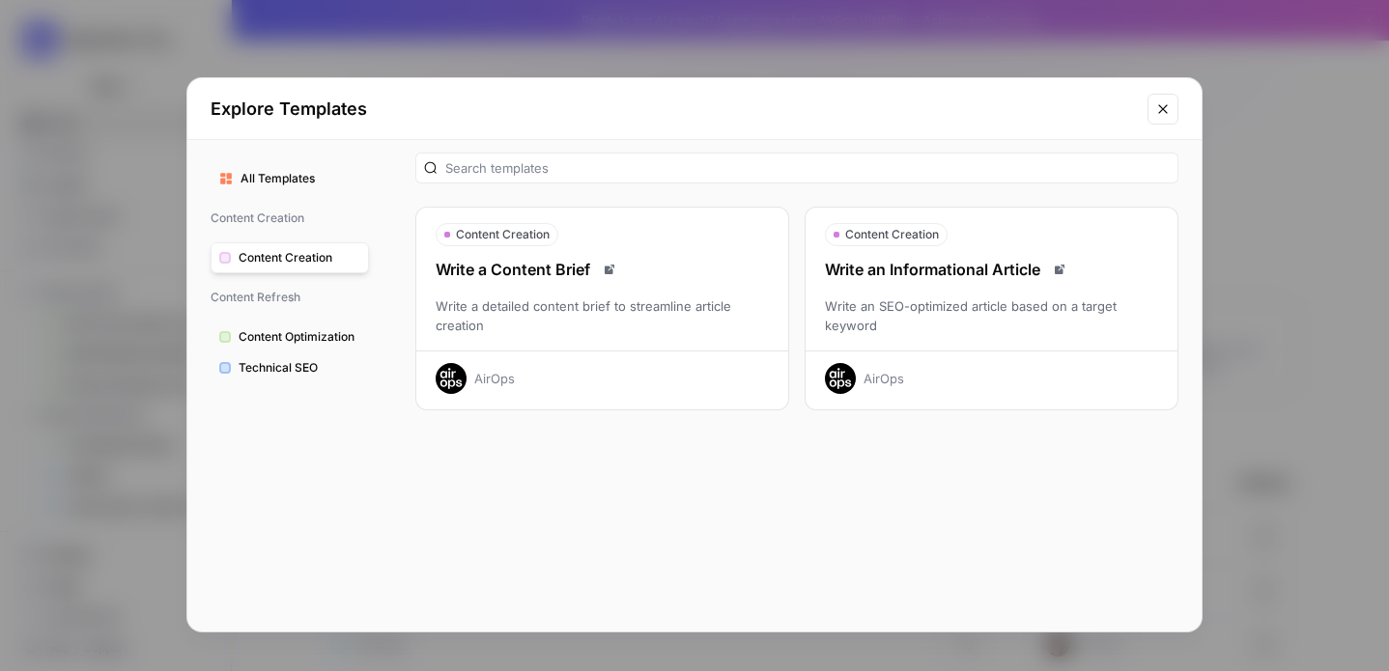
click at [358, 343] on span "Content Optimization" at bounding box center [300, 336] width 122 height 17
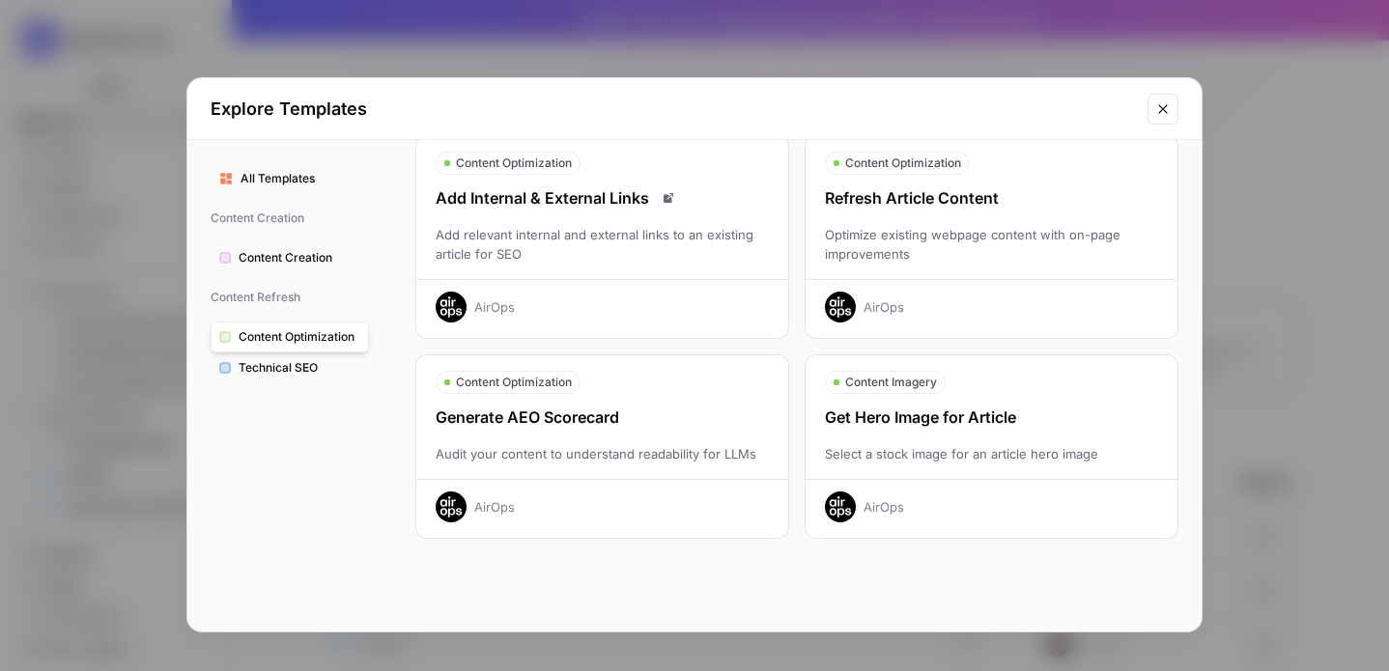
scroll to position [0, 0]
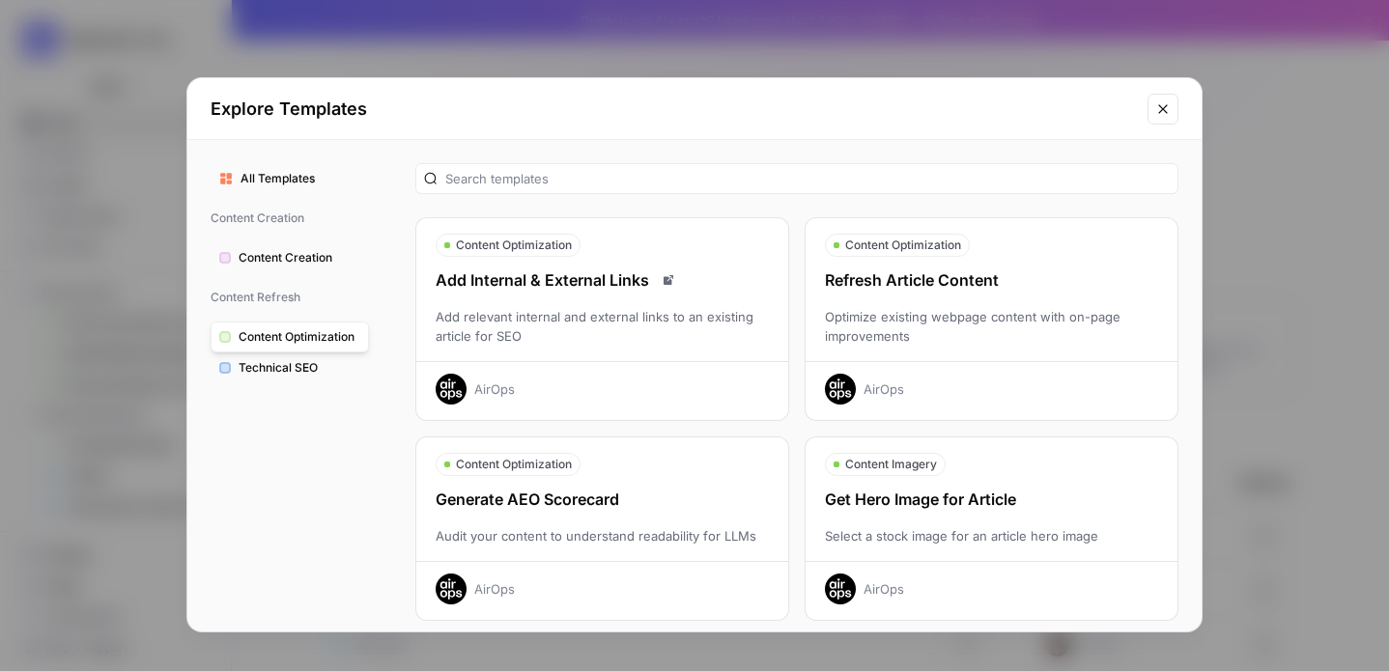
click at [657, 471] on div "Content Optimization" at bounding box center [602, 464] width 372 height 23
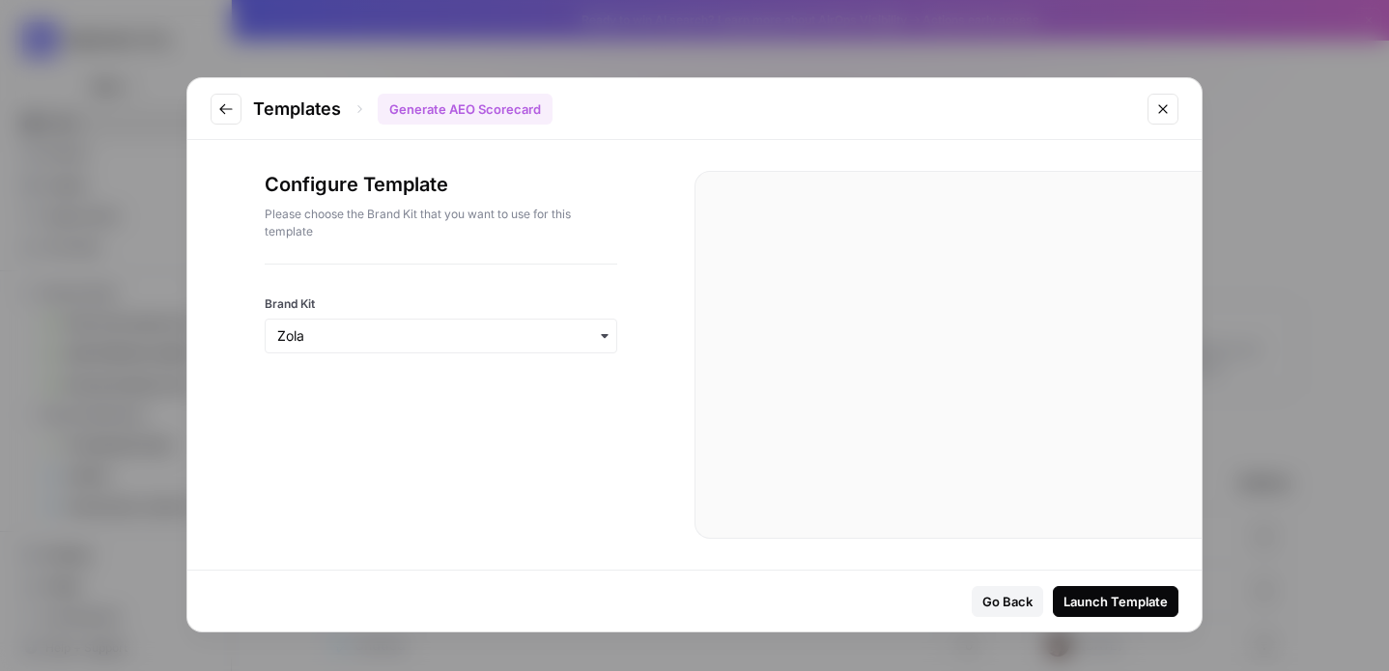
click at [1131, 596] on div "Launch Template" at bounding box center [1116, 601] width 104 height 19
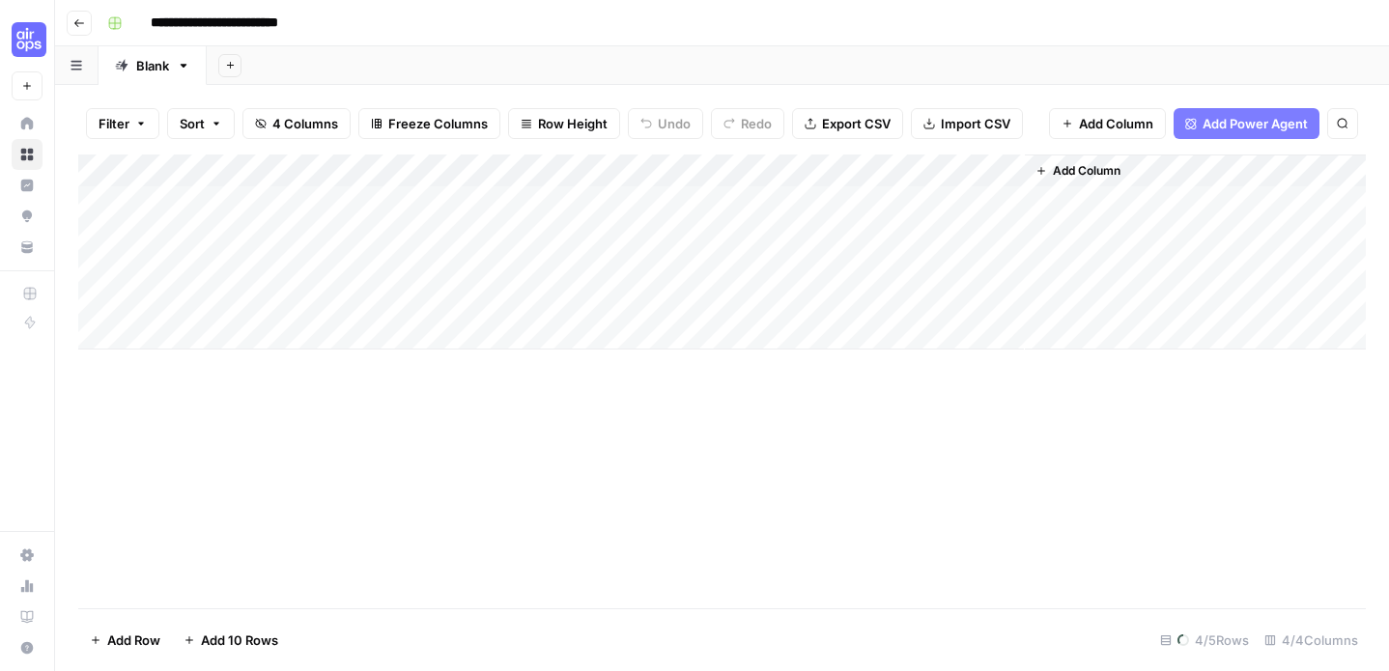
click at [167, 202] on div "Add Column" at bounding box center [722, 252] width 1288 height 195
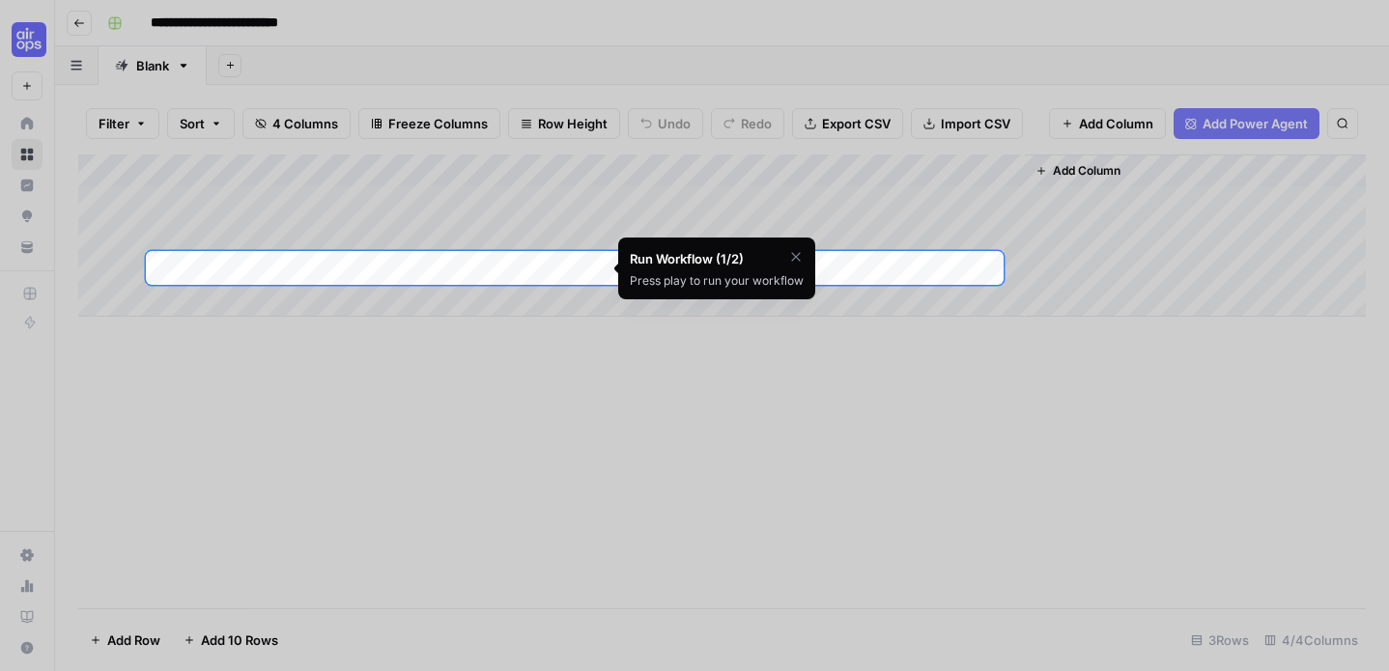
click at [791, 259] on icon "button" at bounding box center [795, 256] width 15 height 15
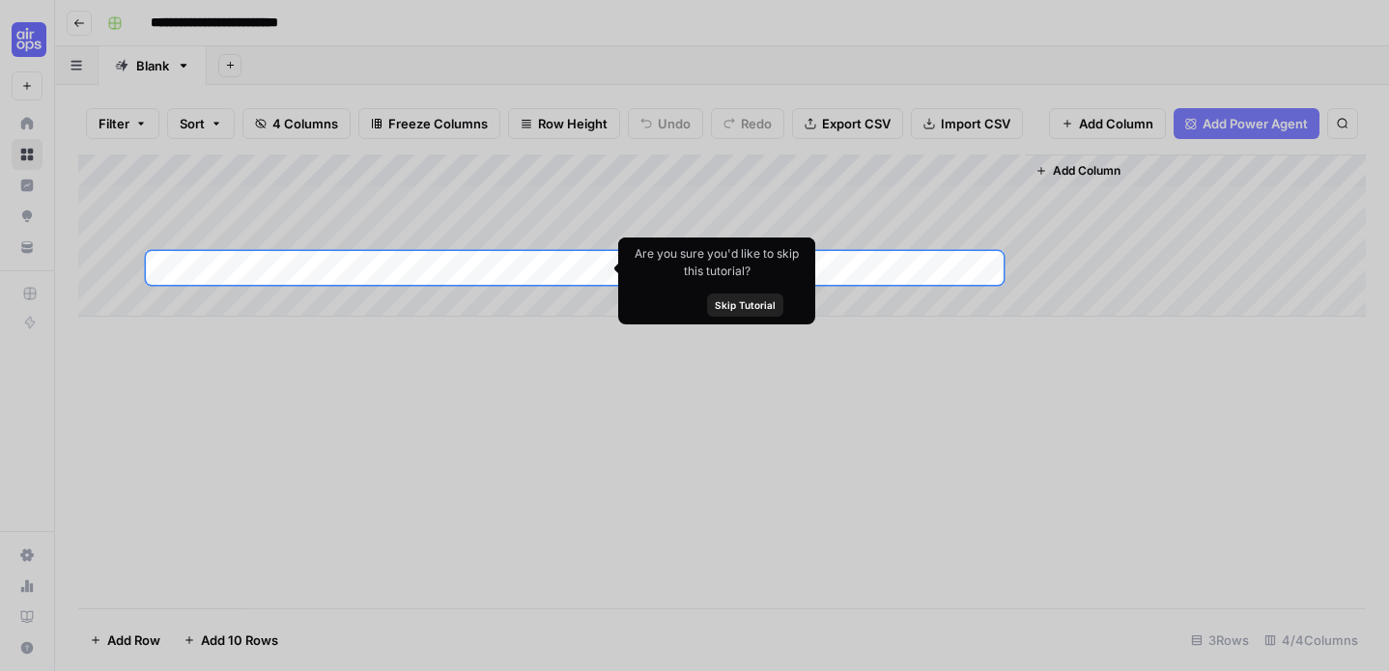
click at [735, 303] on span "Skip Tutorial" at bounding box center [745, 305] width 61 height 15
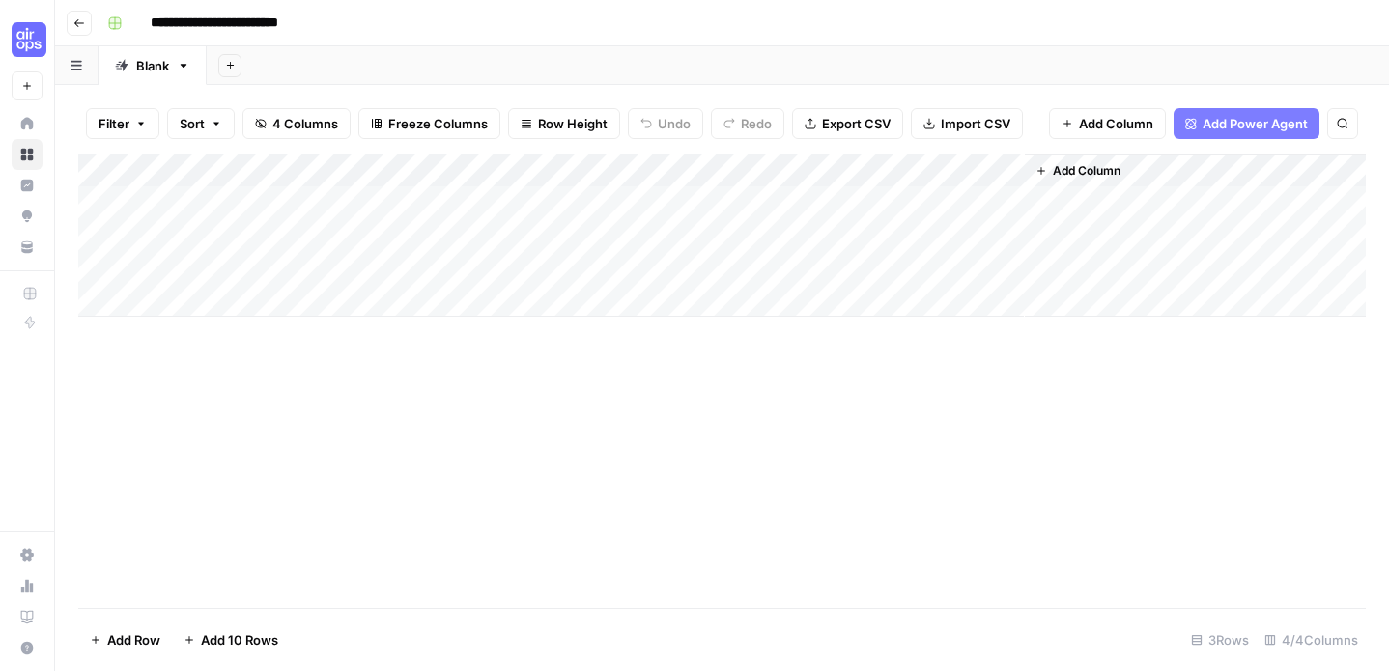
click at [475, 201] on div "Add Column" at bounding box center [722, 236] width 1288 height 162
click at [284, 209] on div "Add Column" at bounding box center [722, 236] width 1288 height 162
click at [348, 201] on div "Add Column" at bounding box center [722, 236] width 1288 height 162
click at [184, 68] on icon "button" at bounding box center [184, 66] width 14 height 14
click at [184, 65] on icon "button" at bounding box center [184, 66] width 7 height 4
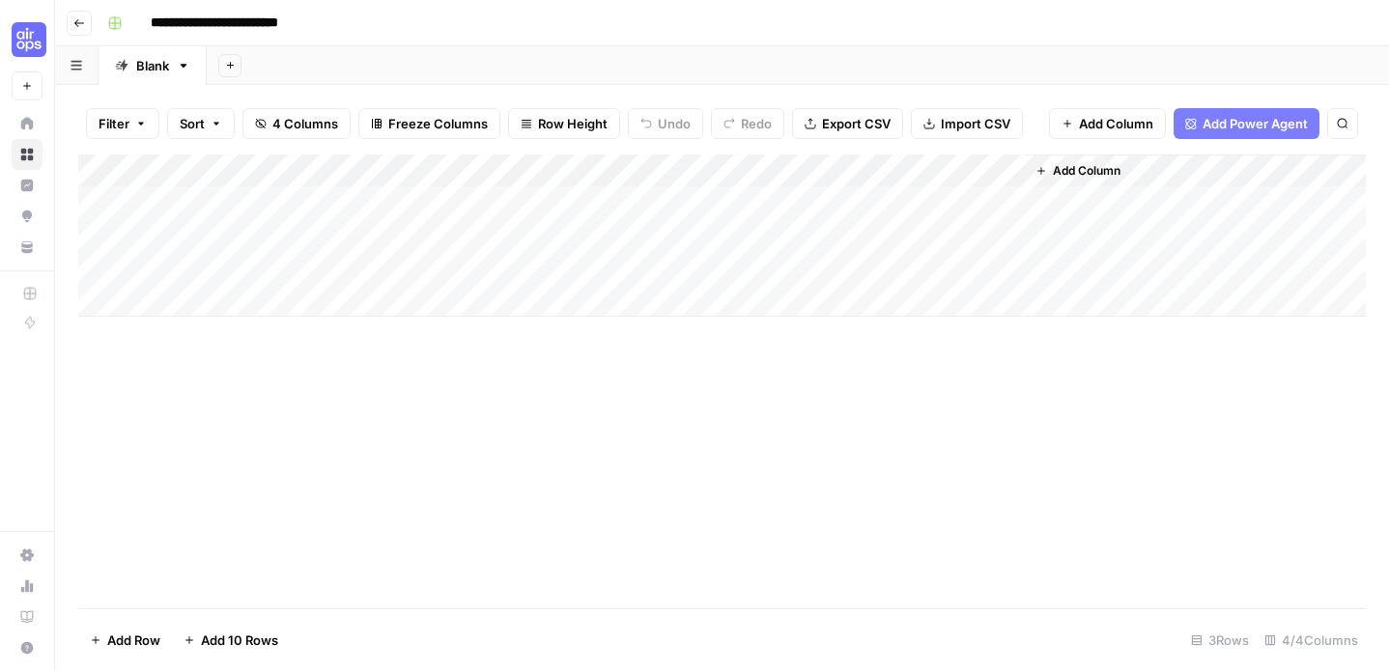
click at [587, 202] on div "Add Column" at bounding box center [722, 236] width 1288 height 162
